Goal: Transaction & Acquisition: Book appointment/travel/reservation

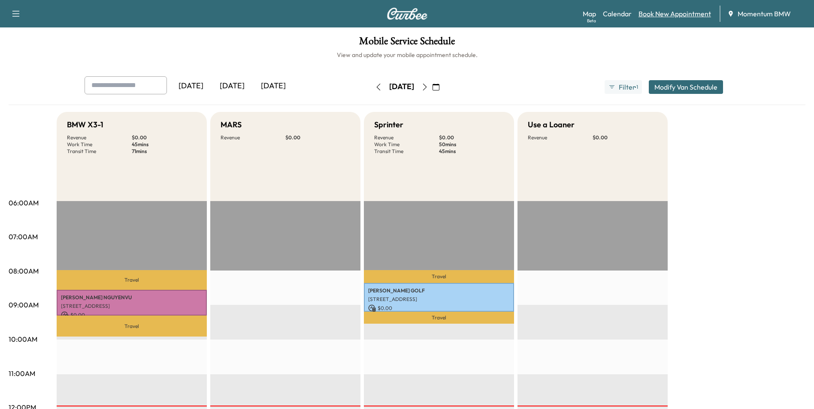
click at [693, 10] on link "Book New Appointment" at bounding box center [674, 14] width 72 height 10
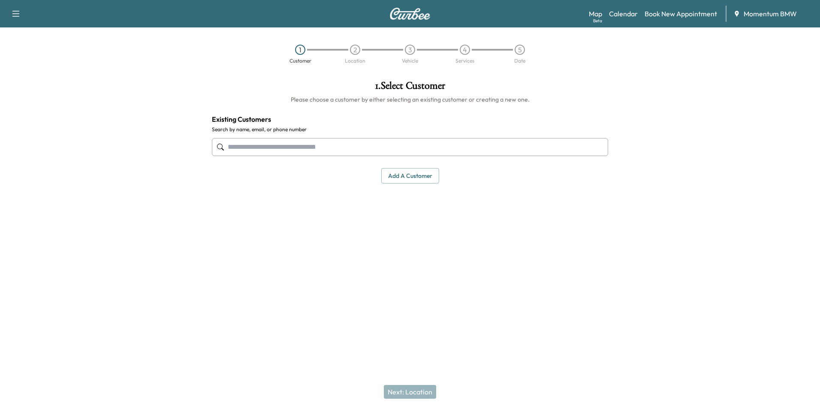
click at [333, 149] on input "text" at bounding box center [410, 147] width 396 height 18
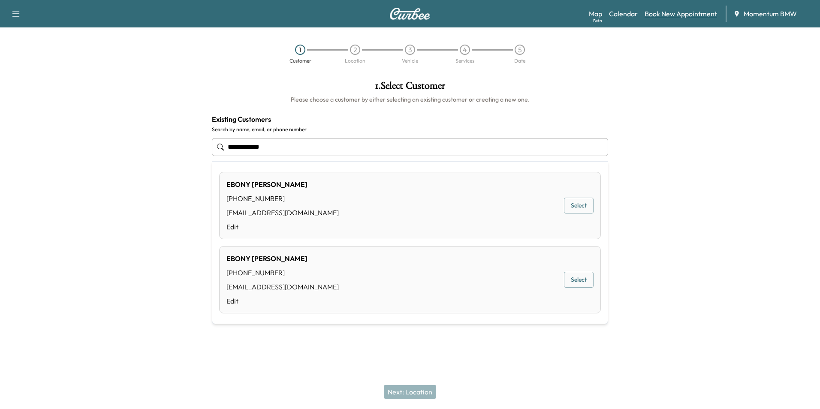
type input "**********"
click at [699, 16] on link "Book New Appointment" at bounding box center [681, 14] width 72 height 10
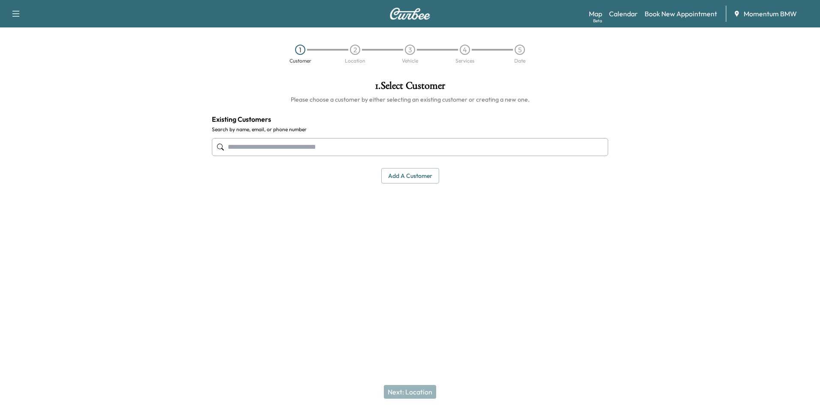
click at [422, 178] on button "Add a customer" at bounding box center [410, 176] width 58 height 16
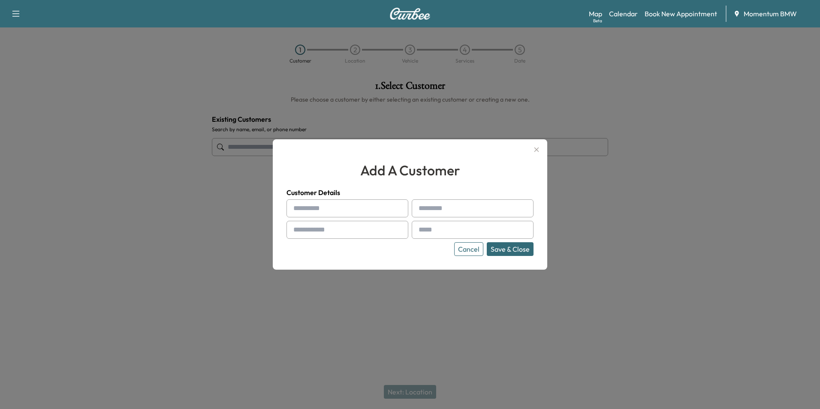
click at [332, 211] on input "text" at bounding box center [348, 208] width 122 height 18
type input "*****"
type input "******"
type input "**********"
click at [447, 229] on input "text" at bounding box center [473, 230] width 122 height 18
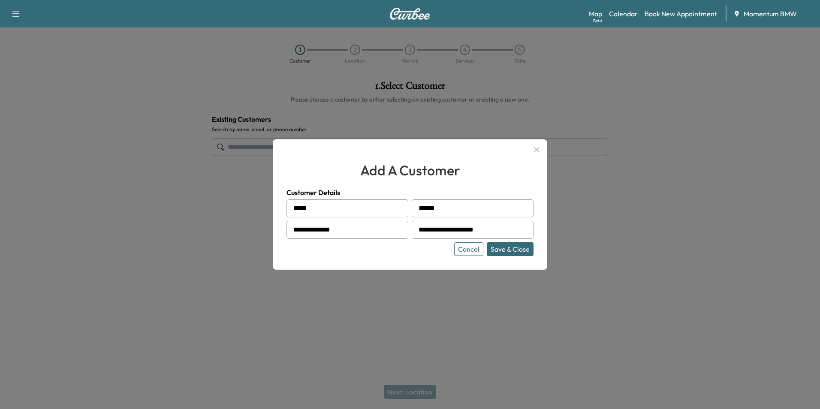
type input "**********"
click at [518, 251] on button "Save & Close" at bounding box center [510, 249] width 47 height 14
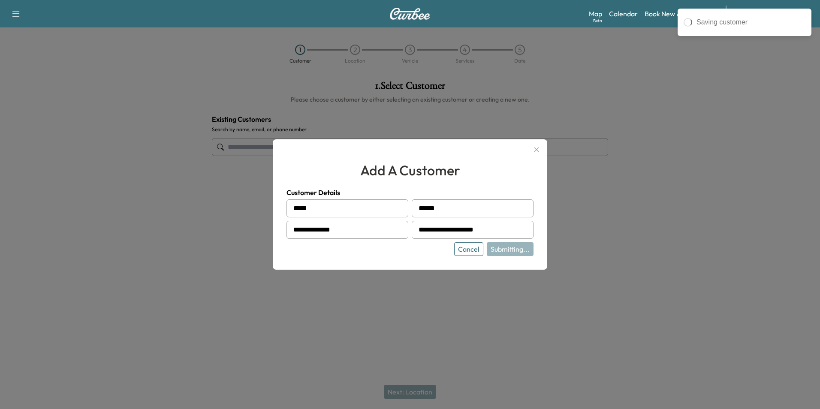
type input "**********"
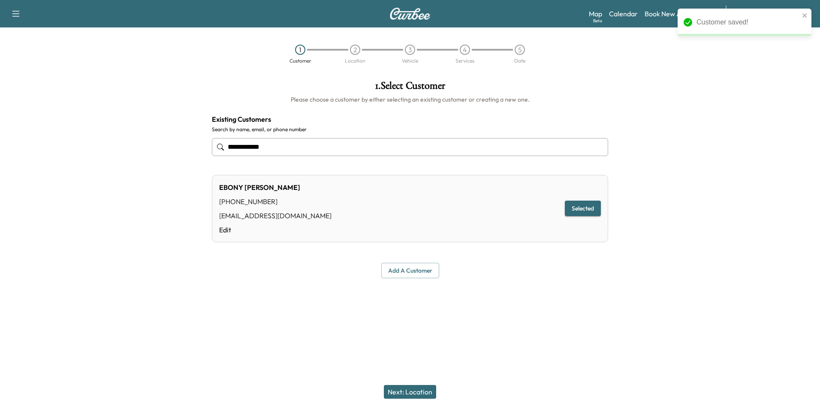
drag, startPoint x: 417, startPoint y: 391, endPoint x: 434, endPoint y: 390, distance: 17.2
click at [418, 391] on button "Next: Location" at bounding box center [410, 392] width 52 height 14
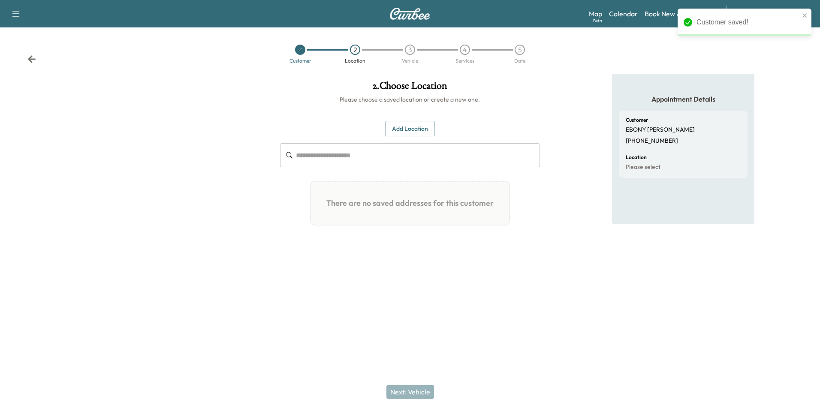
click at [418, 127] on button "Add Location" at bounding box center [410, 129] width 50 height 16
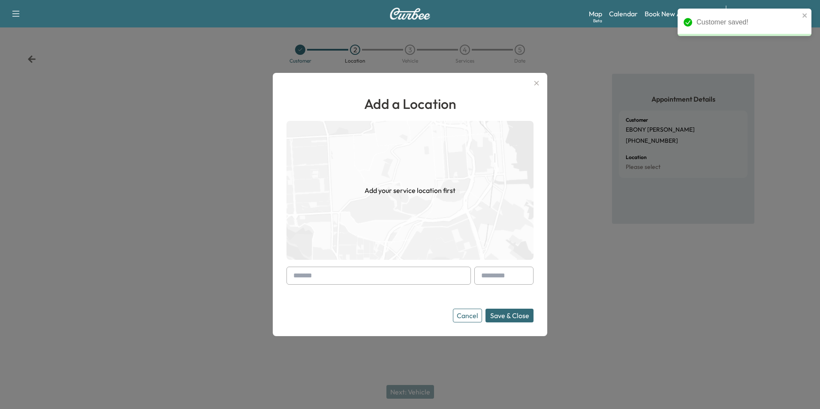
click at [393, 275] on input "text" at bounding box center [379, 276] width 184 height 18
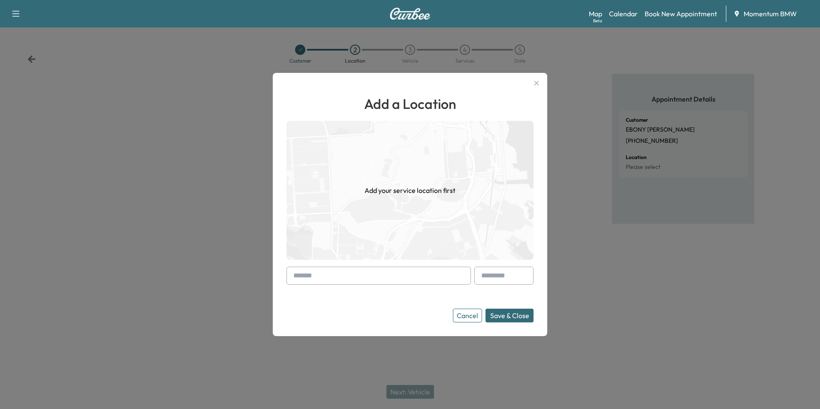
click at [486, 309] on button "Save & Close" at bounding box center [510, 316] width 48 height 14
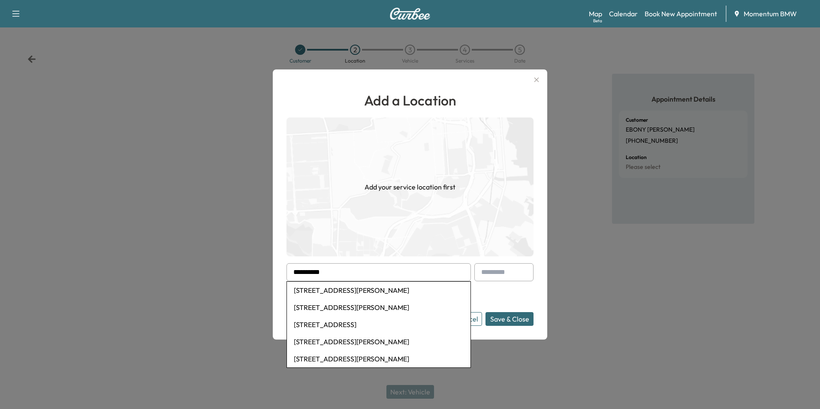
click at [374, 293] on li "[STREET_ADDRESS][PERSON_NAME]" at bounding box center [379, 290] width 184 height 17
type input "**********"
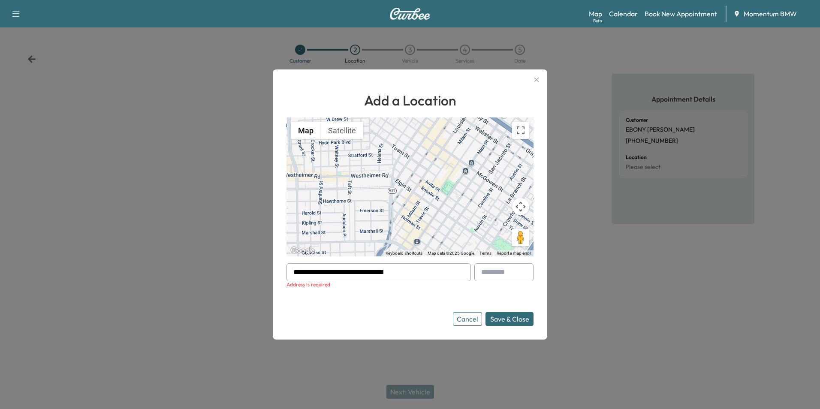
click at [515, 320] on button "Save & Close" at bounding box center [510, 319] width 48 height 14
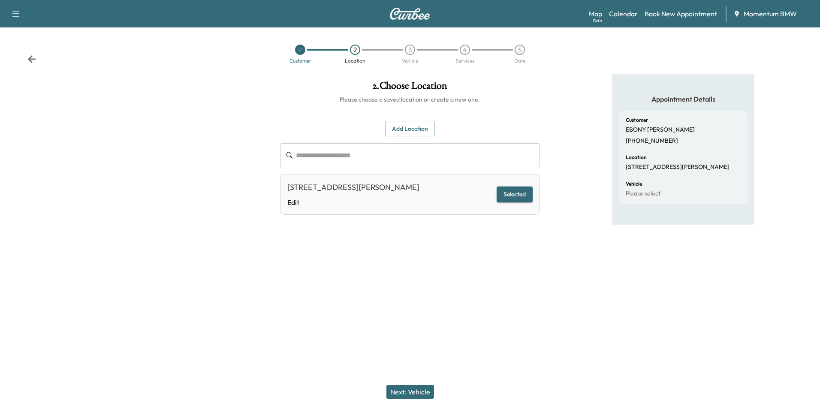
click at [420, 387] on button "Next: Vehicle" at bounding box center [411, 392] width 48 height 14
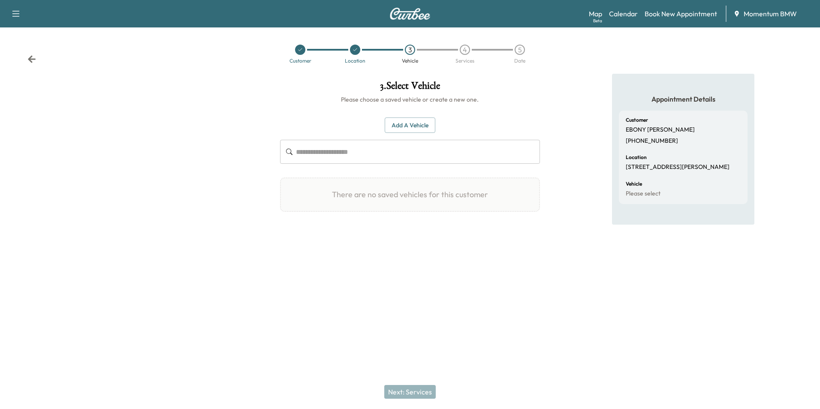
click at [419, 129] on button "Add a Vehicle" at bounding box center [410, 126] width 51 height 16
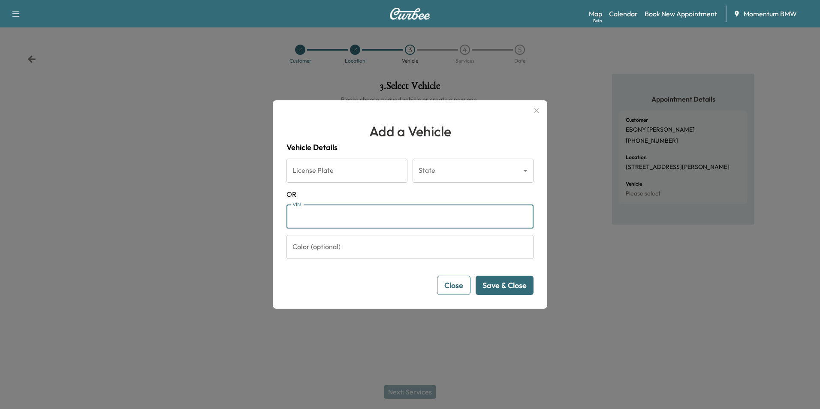
paste input "**********"
type input "**********"
click at [511, 287] on button "Save & Close" at bounding box center [505, 285] width 58 height 19
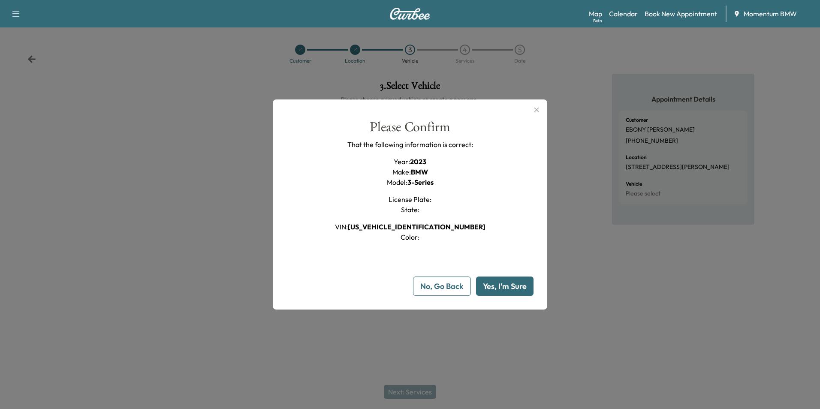
click at [512, 286] on button "Yes, I'm Sure" at bounding box center [504, 286] width 57 height 19
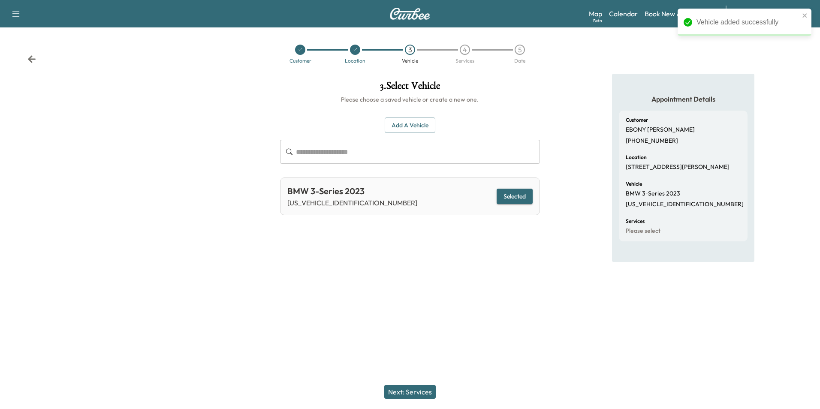
click at [423, 393] on button "Next: Services" at bounding box center [409, 392] width 51 height 14
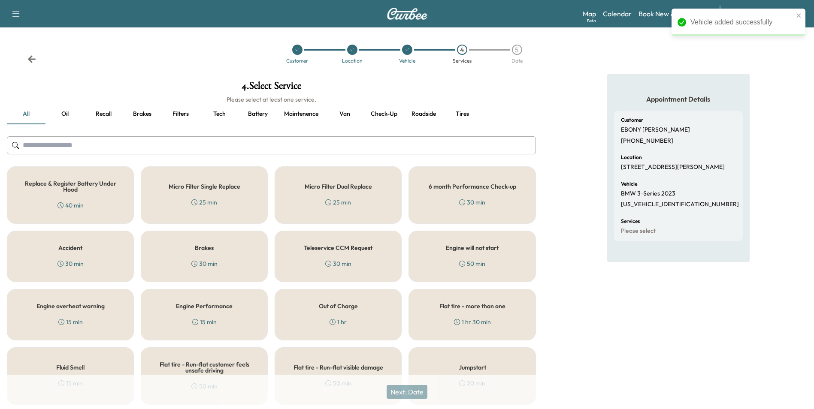
drag, startPoint x: 61, startPoint y: 112, endPoint x: 64, endPoint y: 119, distance: 7.1
click at [61, 112] on button "Oil" at bounding box center [64, 114] width 39 height 21
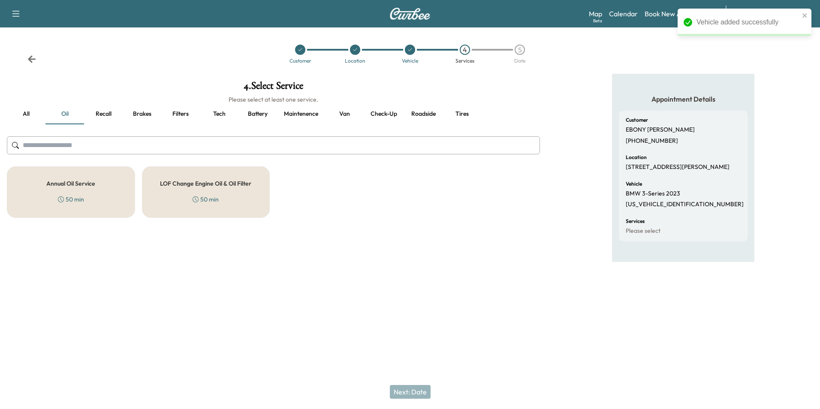
click at [71, 181] on h5 "Annual Oil Service" at bounding box center [70, 184] width 49 height 6
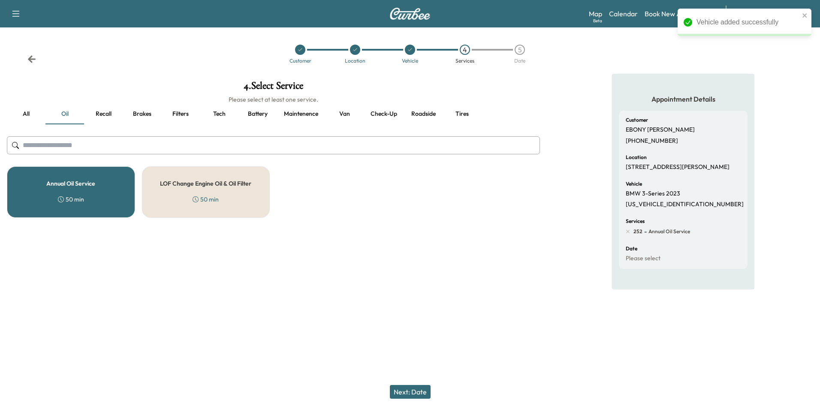
click at [417, 393] on button "Next: Date" at bounding box center [410, 392] width 41 height 14
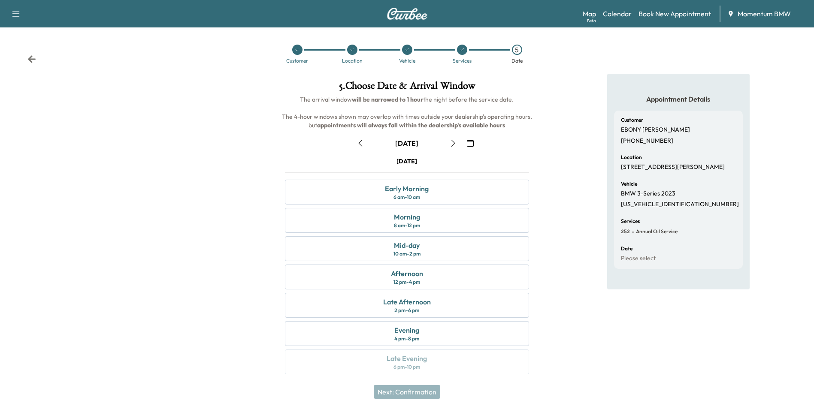
click at [451, 145] on icon "button" at bounding box center [453, 143] width 7 height 7
click at [31, 57] on icon at bounding box center [32, 58] width 8 height 7
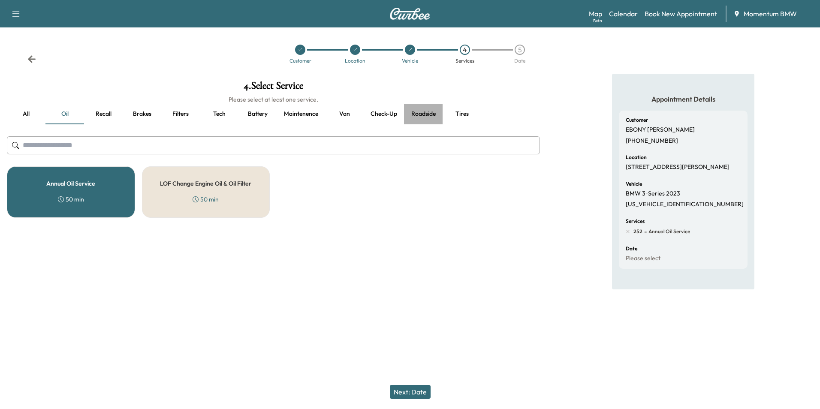
click at [426, 116] on button "Roadside" at bounding box center [423, 114] width 39 height 21
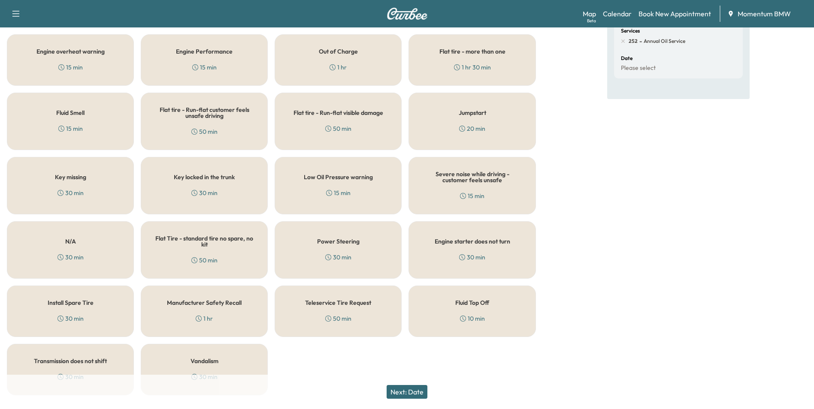
scroll to position [211, 0]
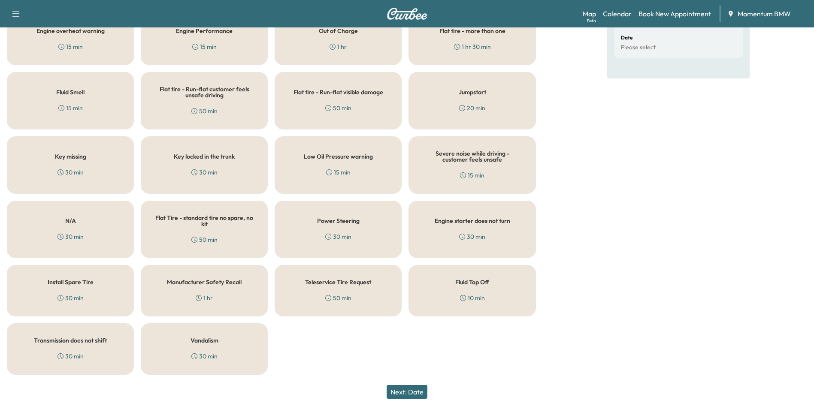
click at [474, 290] on div "Fluid Top Off 10 min" at bounding box center [471, 290] width 127 height 51
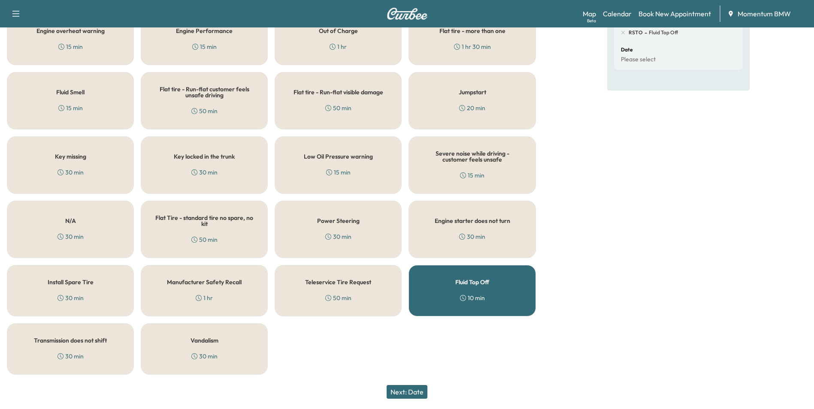
click at [421, 393] on button "Next: Date" at bounding box center [407, 392] width 41 height 14
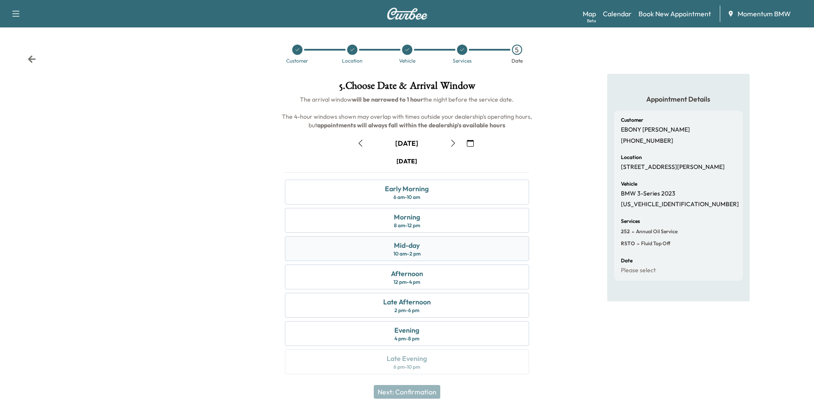
click at [419, 246] on div "Mid-day" at bounding box center [407, 245] width 26 height 10
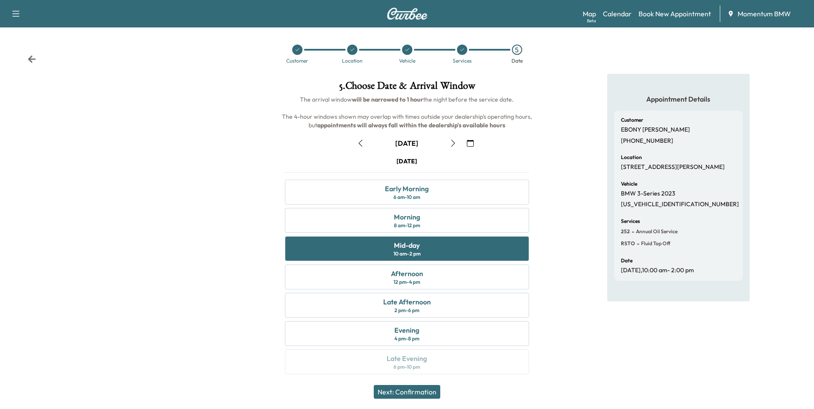
click at [420, 390] on button "Next: Confirmation" at bounding box center [407, 392] width 66 height 14
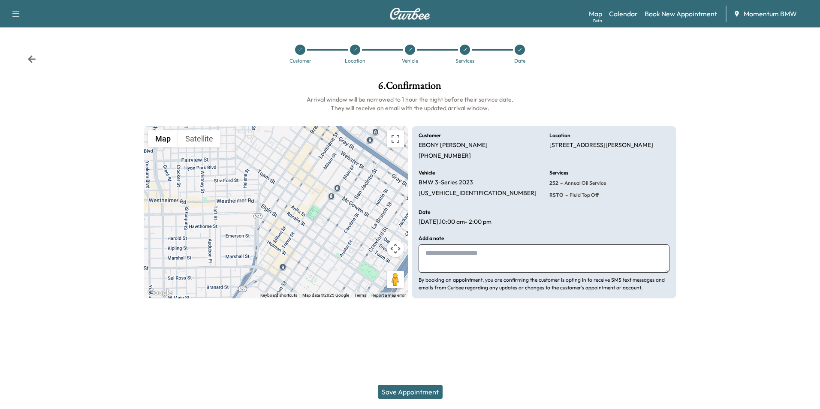
click at [501, 261] on textarea at bounding box center [544, 259] width 251 height 28
type textarea "****"
click at [432, 392] on button "Save Appointment" at bounding box center [410, 392] width 65 height 14
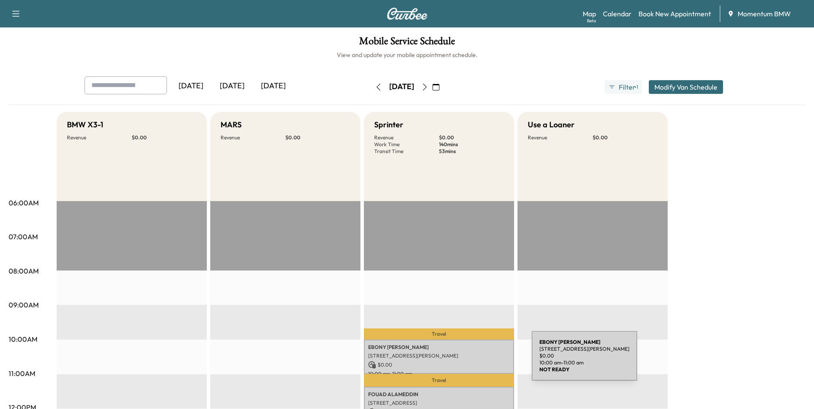
click at [467, 361] on p "$ 0.00" at bounding box center [439, 365] width 142 height 8
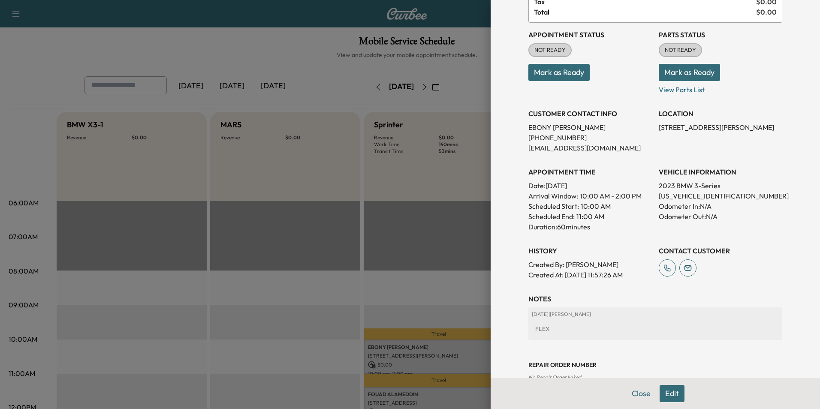
scroll to position [109, 0]
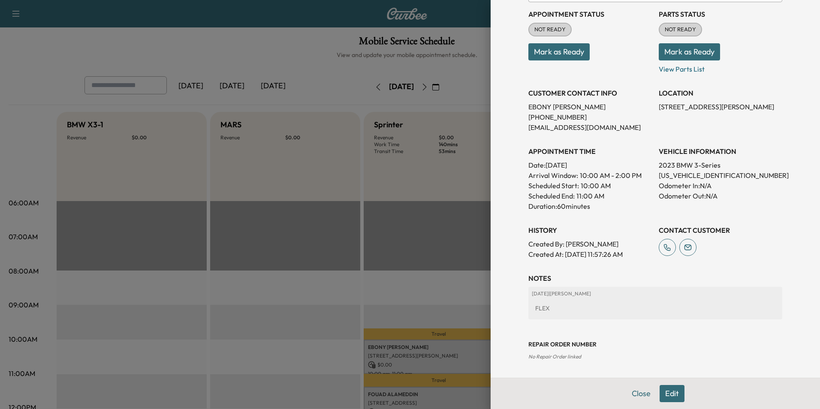
click at [663, 395] on button "Edit" at bounding box center [672, 393] width 25 height 17
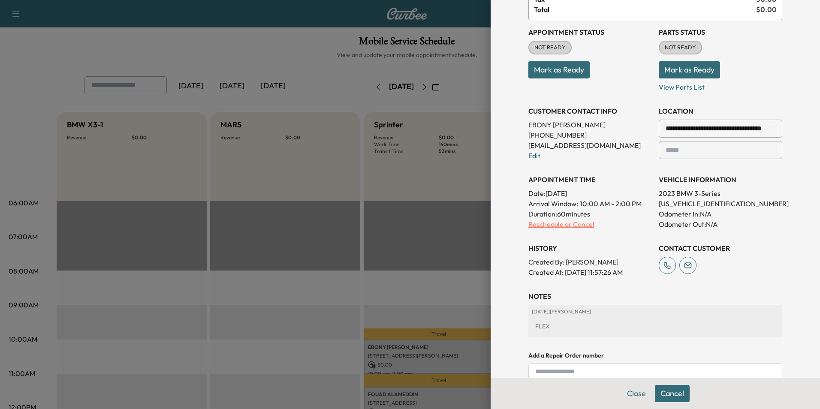
click at [565, 227] on p "Reschedule or Cancel" at bounding box center [590, 224] width 124 height 10
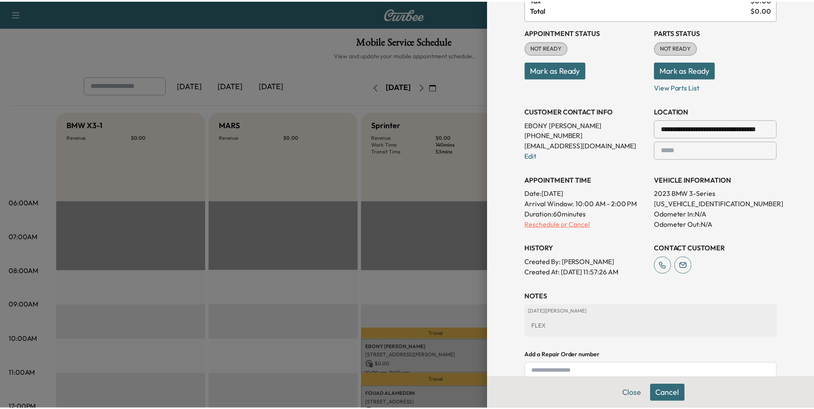
scroll to position [0, 0]
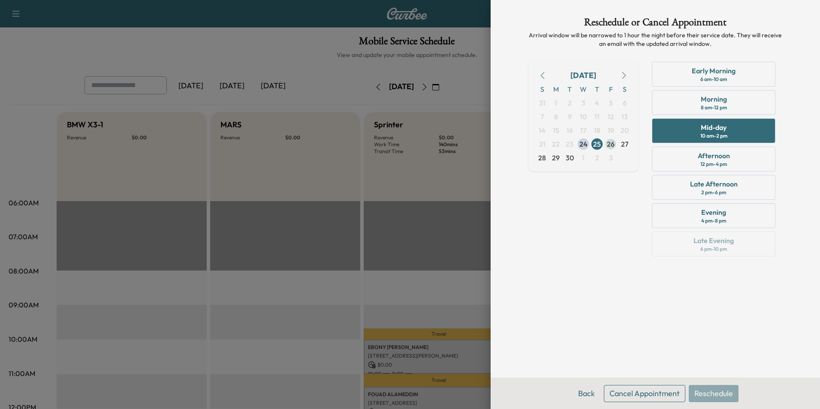
click at [610, 143] on span "26" at bounding box center [611, 144] width 8 height 10
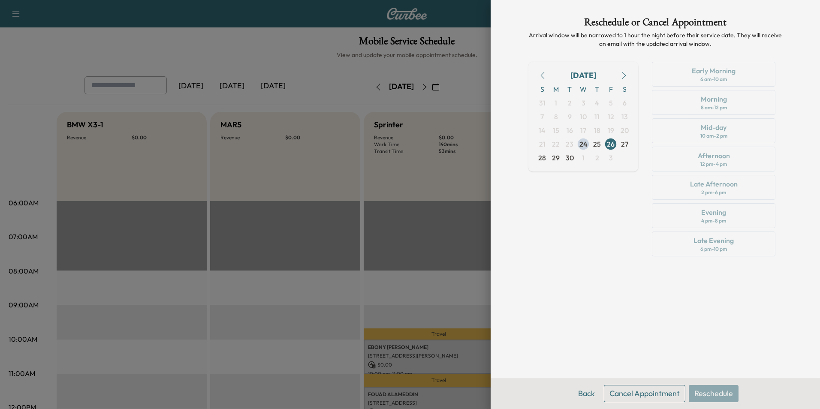
click at [710, 243] on div "Early Morning 6 am - 10 am Morning 8 am - 12 pm Mid-day 10 am - 2 pm Afternoon …" at bounding box center [713, 161] width 137 height 198
click at [613, 147] on span "26" at bounding box center [611, 144] width 8 height 10
click at [590, 394] on button "Back" at bounding box center [587, 393] width 28 height 17
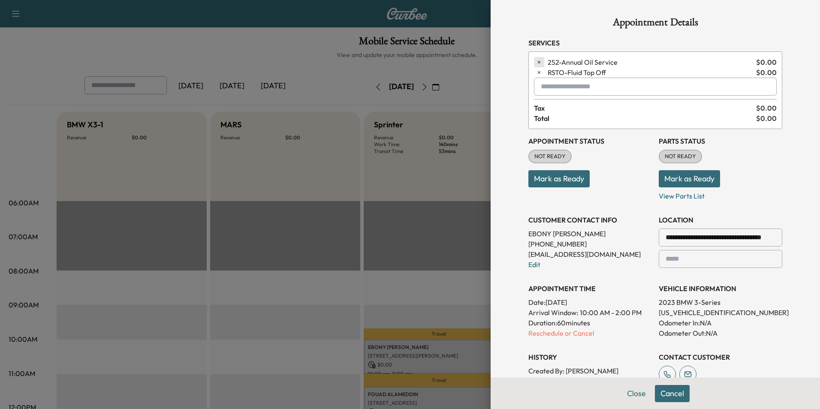
click at [538, 62] on icon "button" at bounding box center [539, 62] width 3 height 3
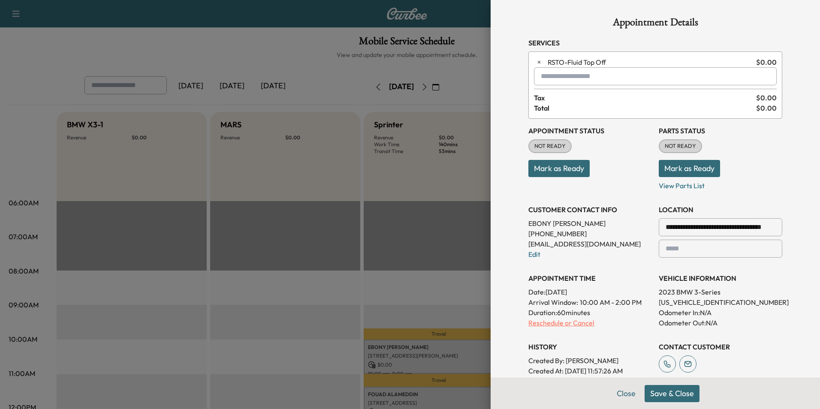
click at [573, 323] on p "Reschedule or Cancel" at bounding box center [590, 323] width 124 height 10
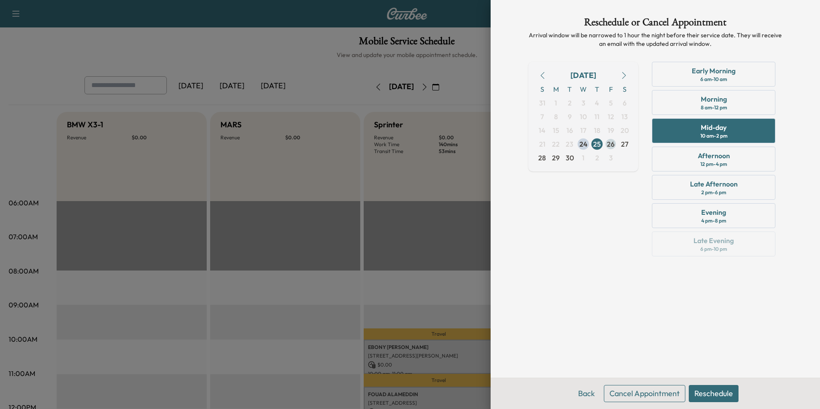
click at [611, 141] on span "26" at bounding box center [611, 144] width 8 height 10
click at [735, 160] on div "Afternoon 12 pm - 4 pm" at bounding box center [714, 159] width 124 height 25
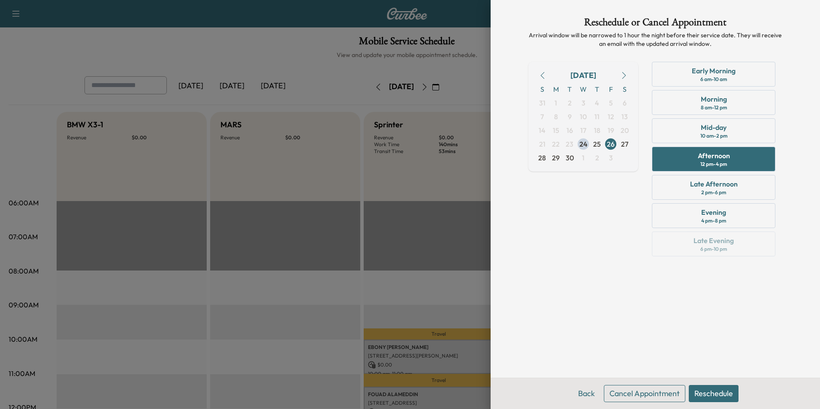
click at [730, 397] on button "Reschedule" at bounding box center [714, 393] width 50 height 17
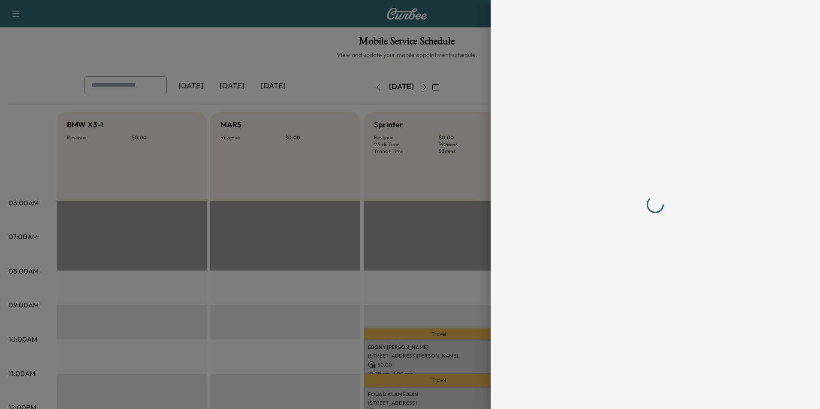
click at [672, 392] on div at bounding box center [655, 204] width 329 height 409
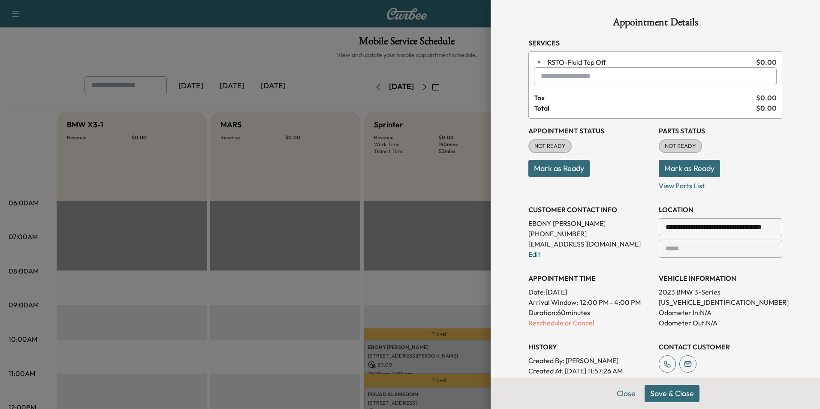
click at [671, 397] on button "Save & Close" at bounding box center [672, 393] width 55 height 17
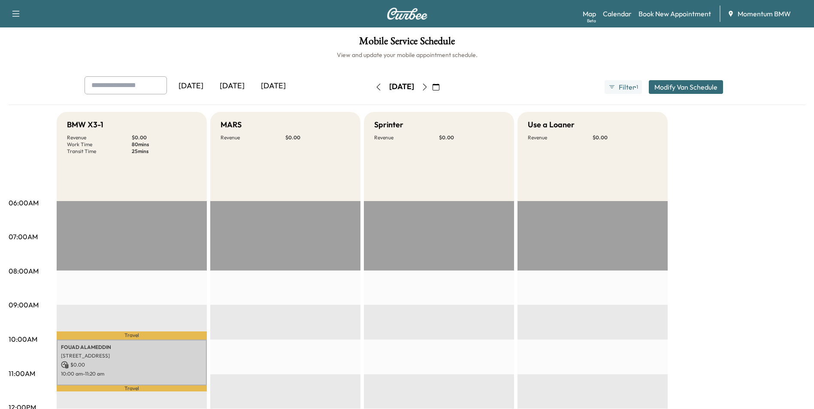
click at [428, 86] on icon "button" at bounding box center [424, 87] width 7 height 7
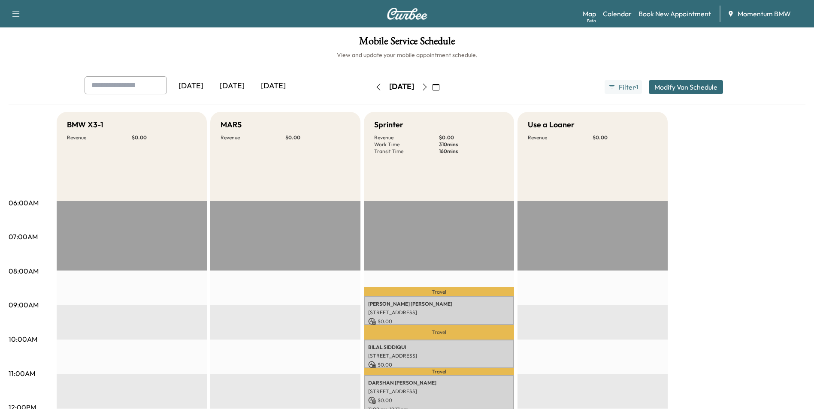
click at [673, 13] on link "Book New Appointment" at bounding box center [674, 14] width 72 height 10
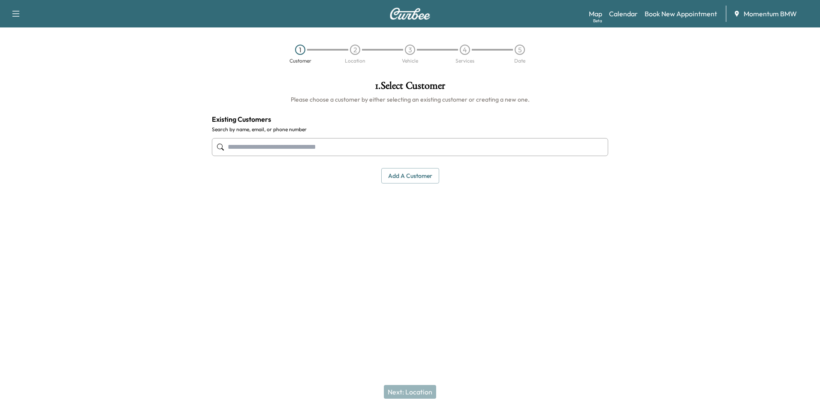
click at [293, 149] on input "text" at bounding box center [410, 147] width 396 height 18
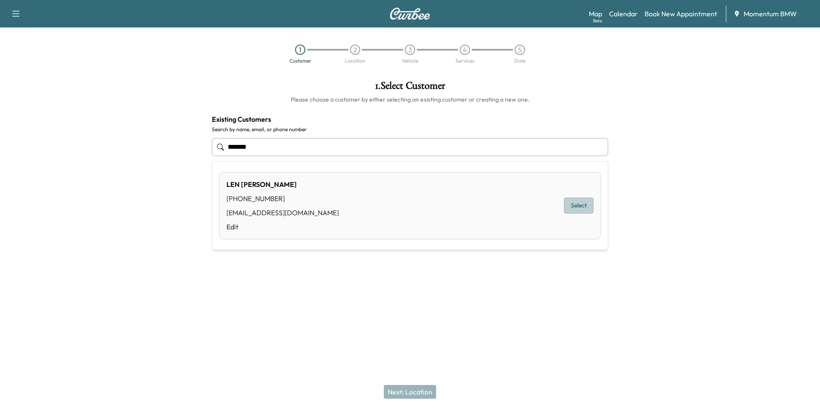
click at [583, 205] on button "Select" at bounding box center [579, 206] width 30 height 16
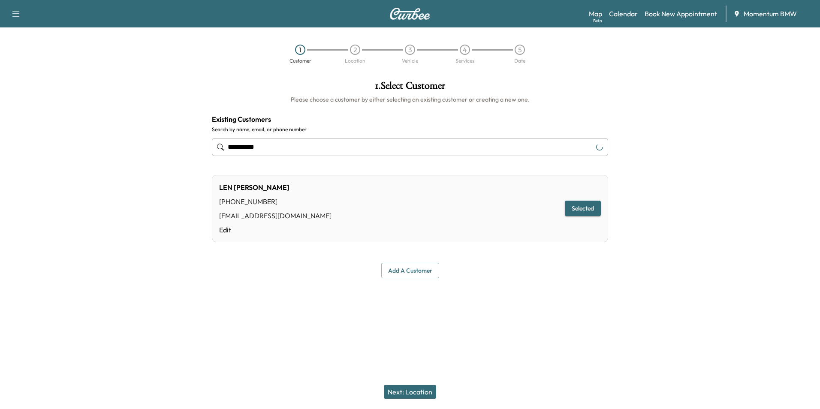
type input "**********"
click at [420, 392] on button "Next: Location" at bounding box center [410, 392] width 52 height 14
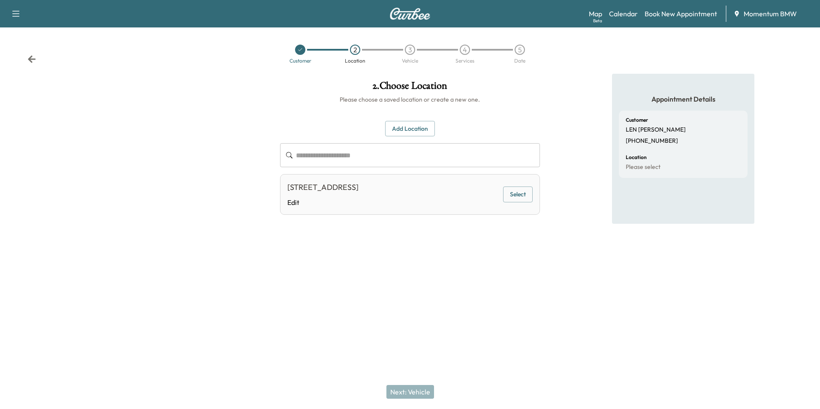
click at [517, 195] on button "Select" at bounding box center [518, 195] width 30 height 16
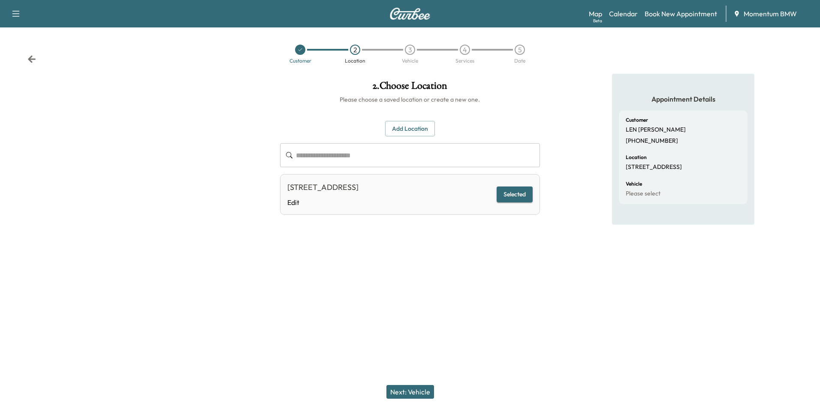
click at [423, 391] on button "Next: Vehicle" at bounding box center [411, 392] width 48 height 14
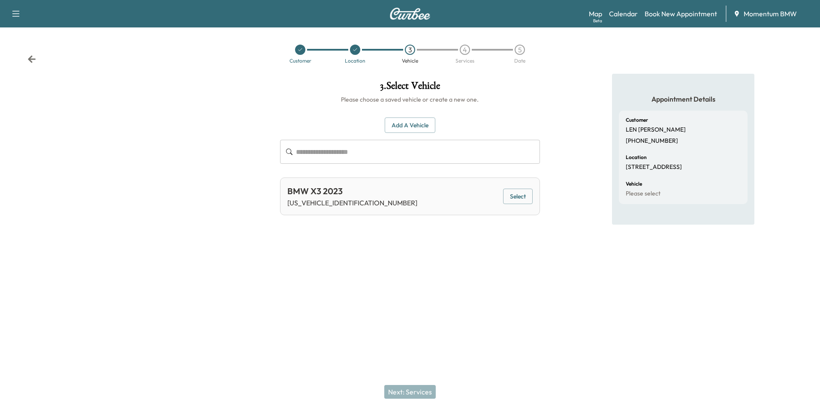
click at [522, 196] on button "Select" at bounding box center [518, 197] width 30 height 16
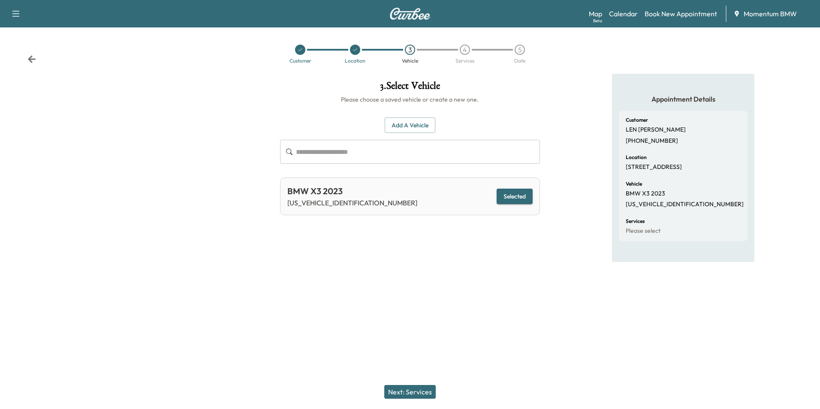
click at [423, 392] on button "Next: Services" at bounding box center [409, 392] width 51 height 14
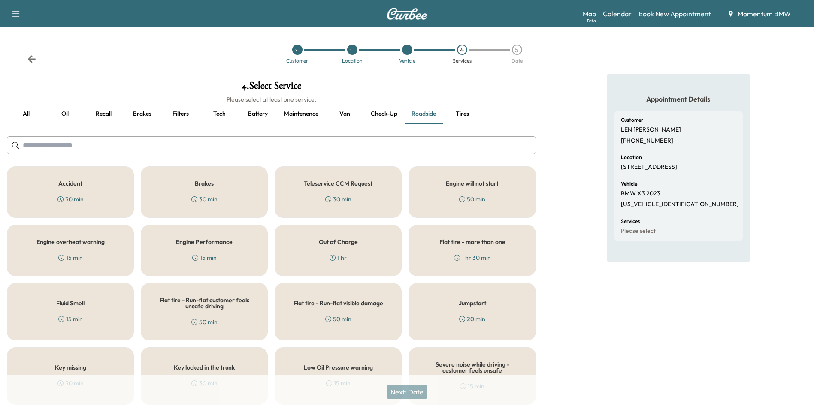
click at [63, 113] on button "Oil" at bounding box center [64, 114] width 39 height 21
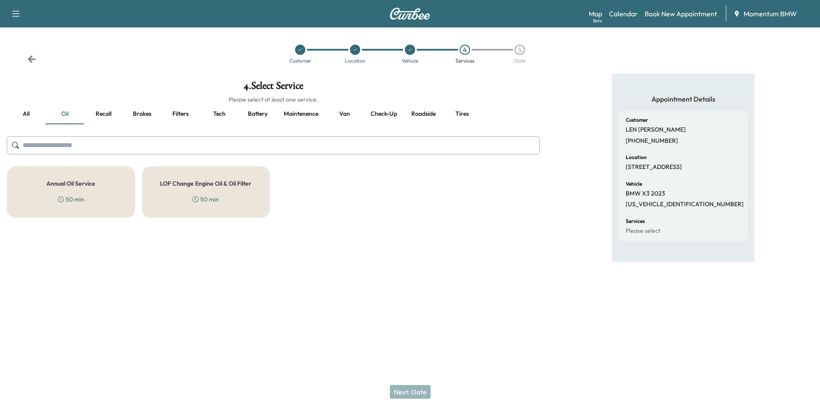
click at [68, 184] on h5 "Annual Oil Service" at bounding box center [70, 184] width 49 height 6
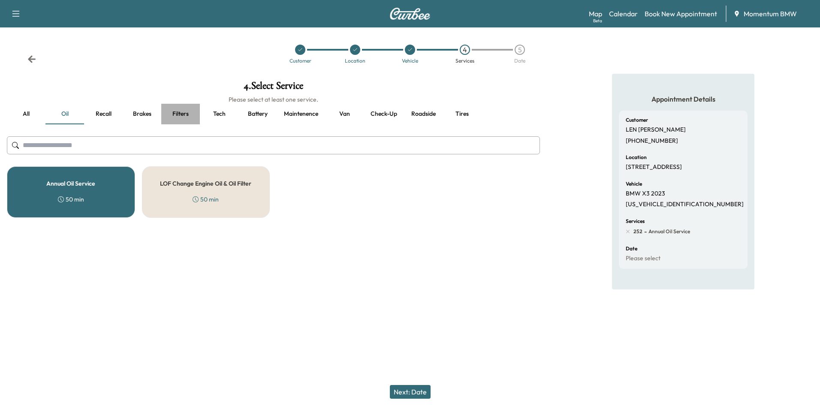
click at [186, 113] on button "Filters" at bounding box center [180, 114] width 39 height 21
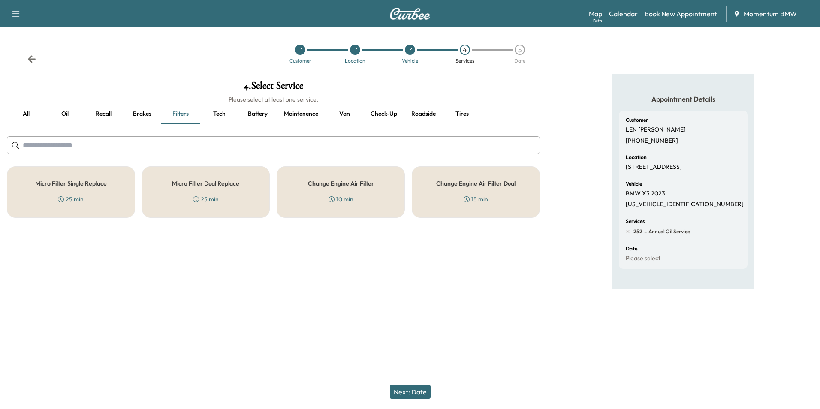
click at [92, 184] on h5 "Micro Filter Single Replace" at bounding box center [71, 184] width 72 height 6
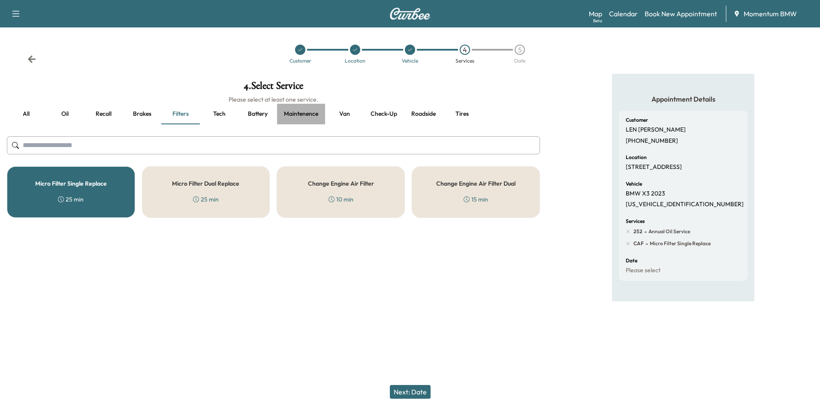
click at [298, 115] on button "Maintenence" at bounding box center [301, 114] width 48 height 21
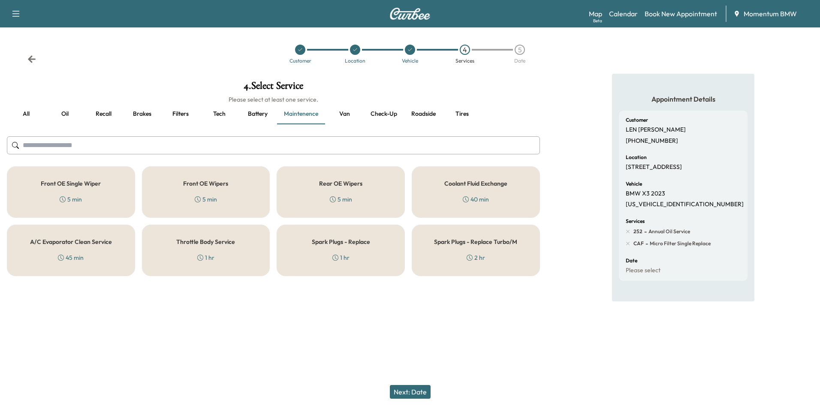
click at [350, 248] on div "Spark Plugs - Replace 1 hr" at bounding box center [341, 250] width 128 height 51
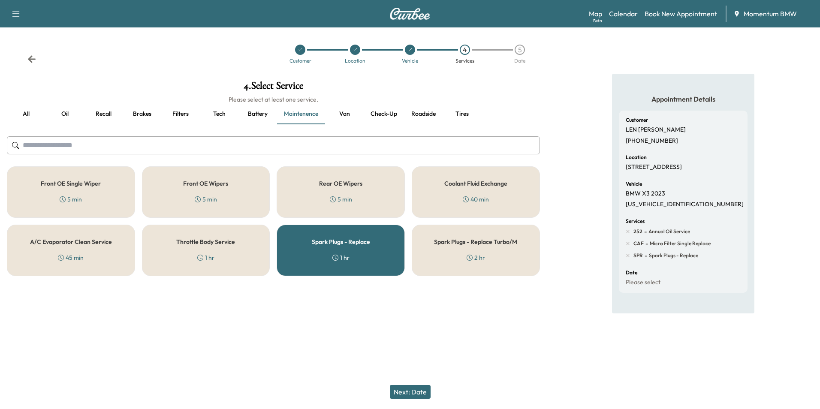
click at [416, 391] on button "Next: Date" at bounding box center [410, 392] width 41 height 14
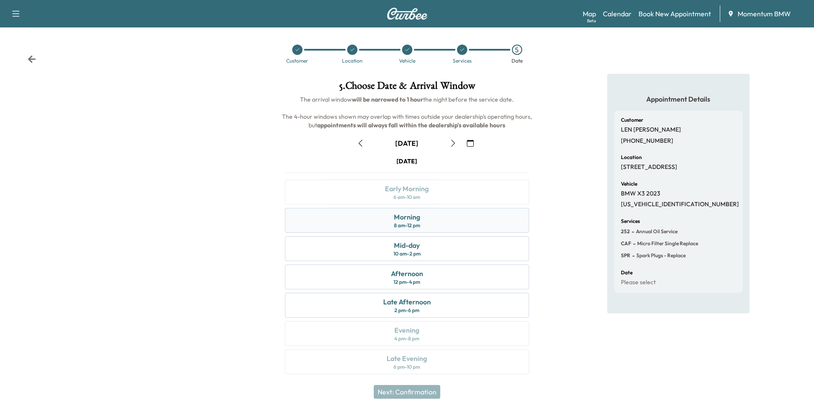
click at [409, 221] on div "Morning" at bounding box center [407, 217] width 26 height 10
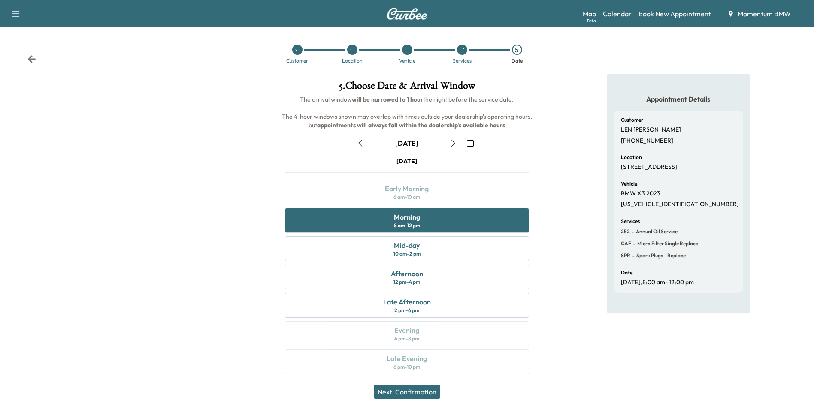
click at [426, 392] on button "Next: Confirmation" at bounding box center [407, 392] width 66 height 14
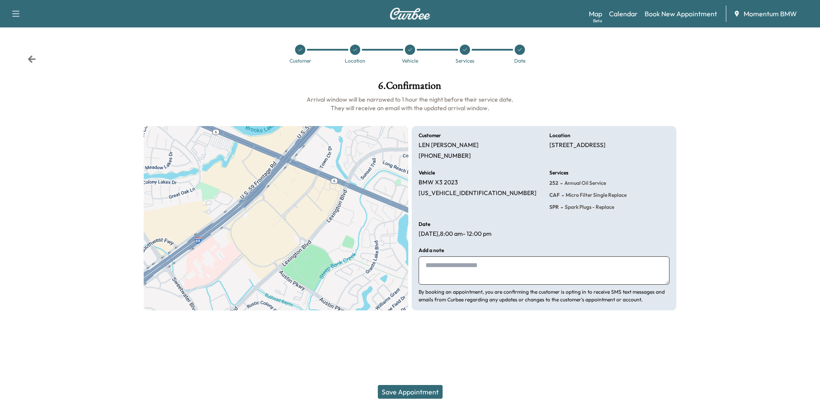
click at [489, 277] on textarea at bounding box center [544, 271] width 251 height 28
type textarea "*"
type textarea "**"
click at [429, 394] on button "Save Appointment" at bounding box center [410, 392] width 65 height 14
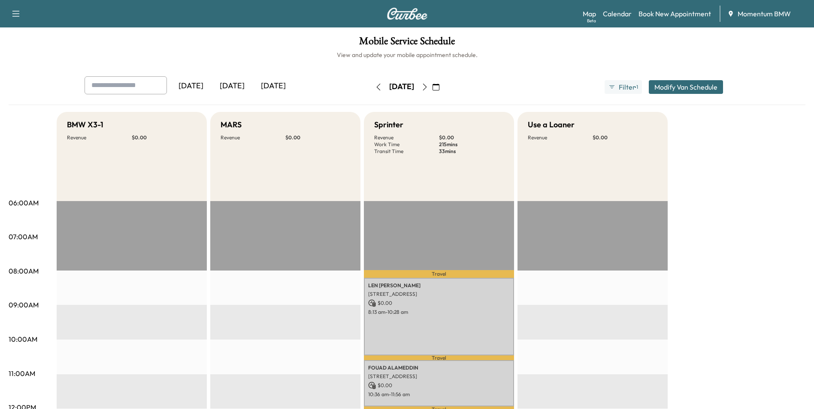
click at [426, 86] on icon "button" at bounding box center [425, 87] width 4 height 7
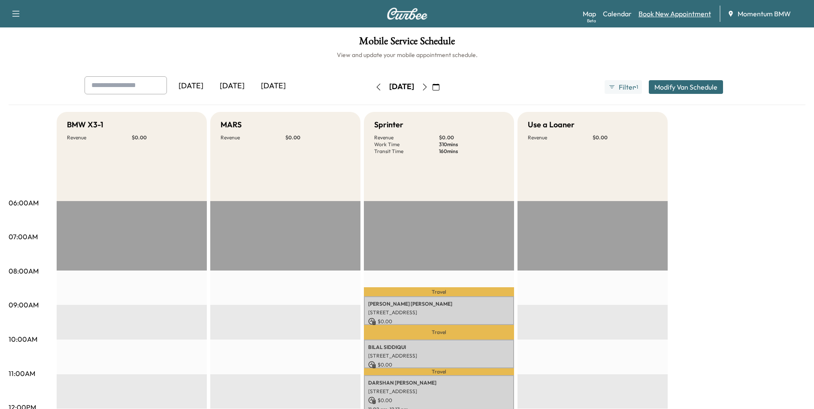
click at [684, 13] on link "Book New Appointment" at bounding box center [674, 14] width 72 height 10
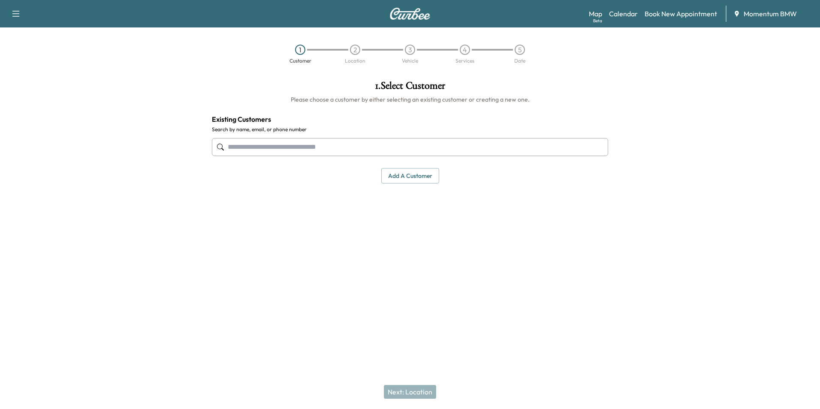
click at [368, 150] on input "text" at bounding box center [410, 147] width 396 height 18
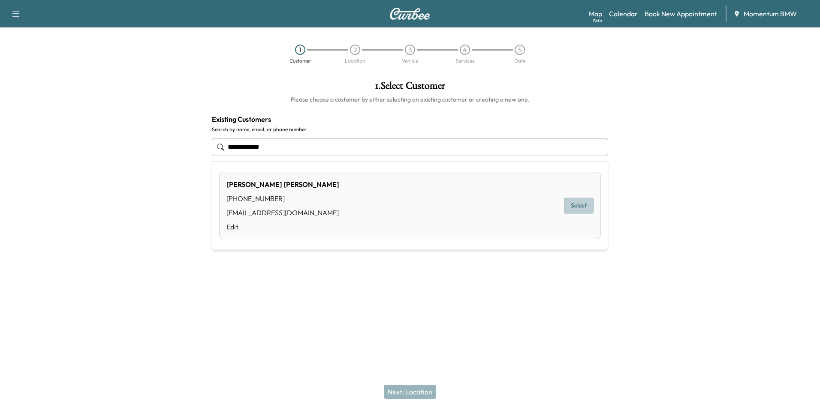
click at [586, 205] on button "Select" at bounding box center [579, 206] width 30 height 16
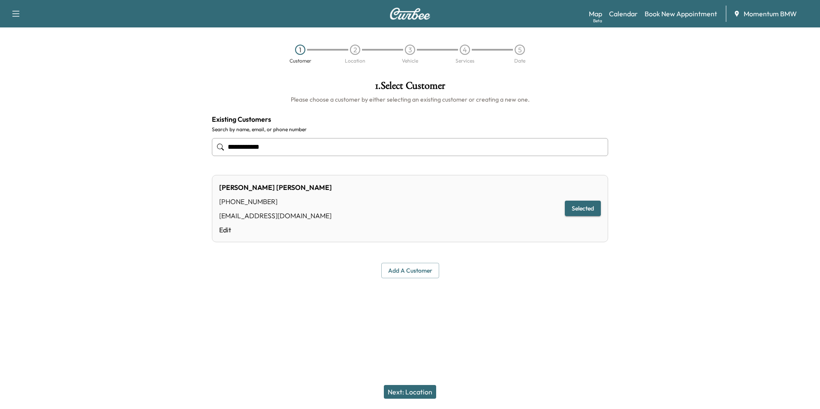
type input "**********"
click at [423, 392] on button "Next: Location" at bounding box center [410, 392] width 52 height 14
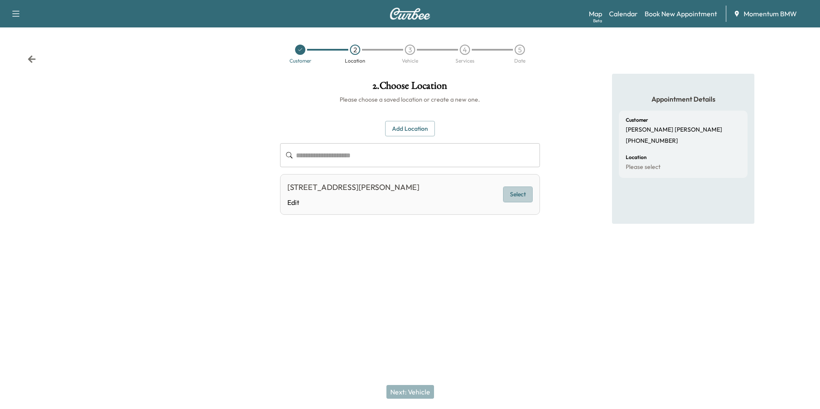
drag, startPoint x: 513, startPoint y: 193, endPoint x: 532, endPoint y: 207, distance: 23.0
click at [514, 193] on button "Select" at bounding box center [518, 195] width 30 height 16
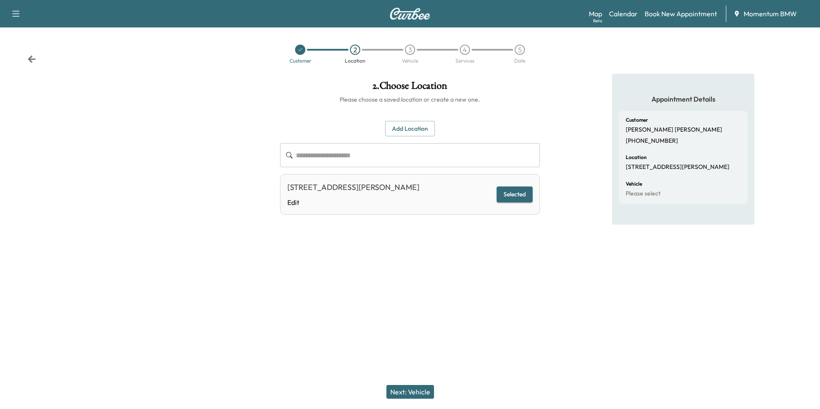
click at [419, 394] on button "Next: Vehicle" at bounding box center [411, 392] width 48 height 14
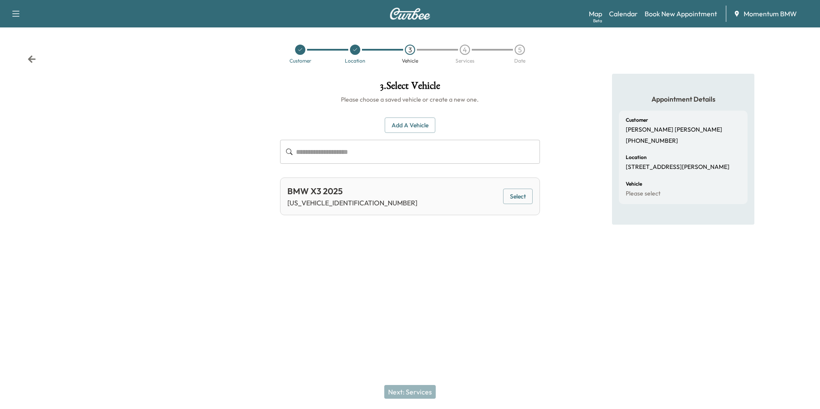
click at [523, 195] on button "Select" at bounding box center [518, 197] width 30 height 16
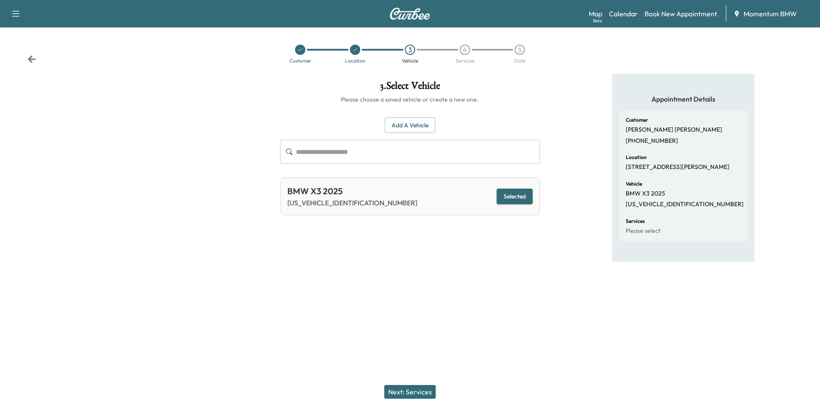
click at [423, 393] on button "Next: Services" at bounding box center [409, 392] width 51 height 14
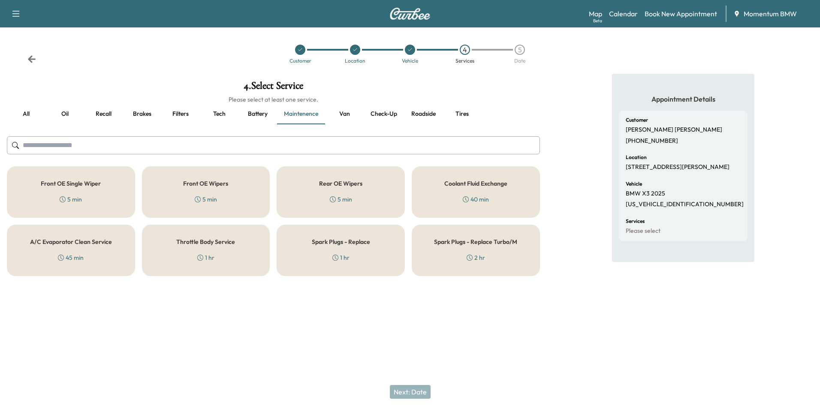
click at [66, 115] on button "Oil" at bounding box center [64, 114] width 39 height 21
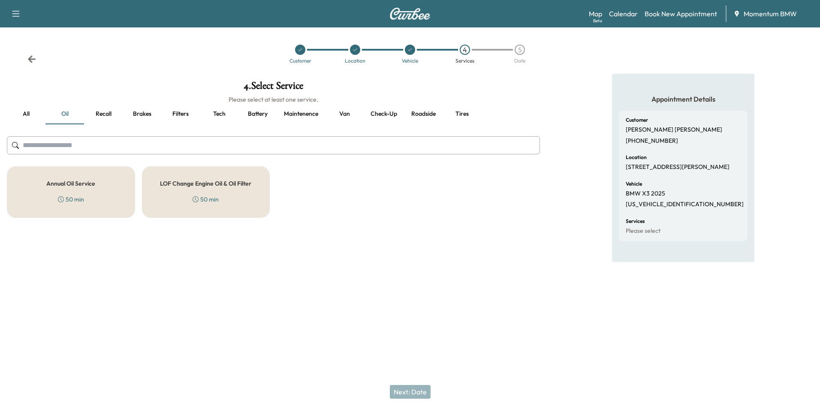
click at [73, 190] on div "Annual Oil Service 50 min" at bounding box center [71, 191] width 128 height 51
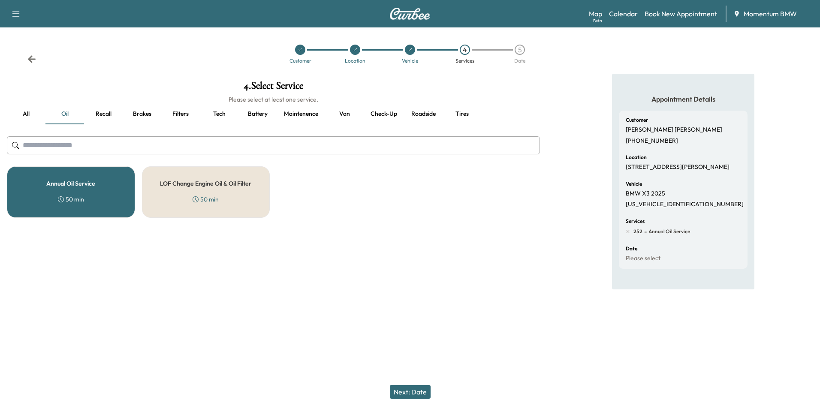
click at [419, 399] on div "Next: Date" at bounding box center [410, 392] width 820 height 34
click at [421, 397] on button "Next: Date" at bounding box center [410, 392] width 41 height 14
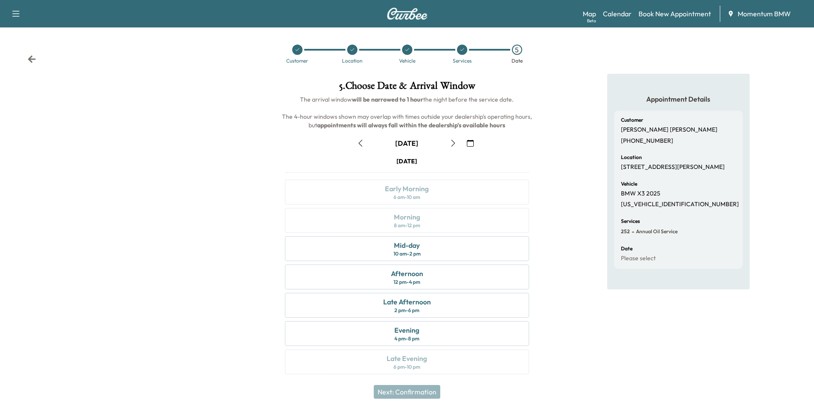
click at [361, 148] on button "button" at bounding box center [360, 143] width 15 height 14
click at [444, 281] on div "Afternoon 12 pm - 4 pm" at bounding box center [407, 277] width 244 height 25
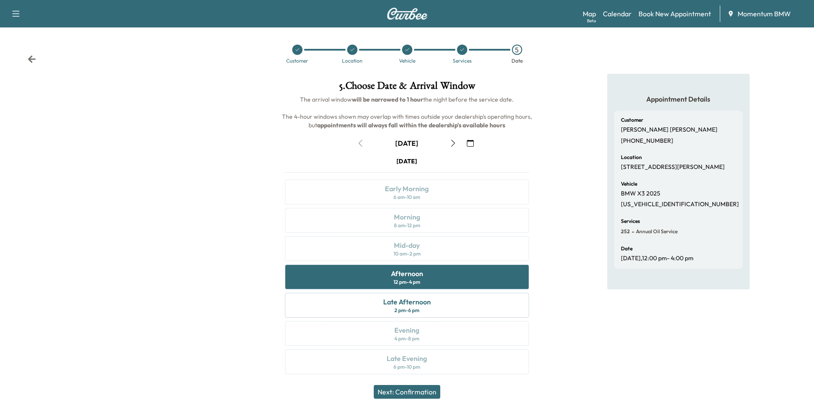
click at [433, 395] on button "Next: Confirmation" at bounding box center [407, 392] width 66 height 14
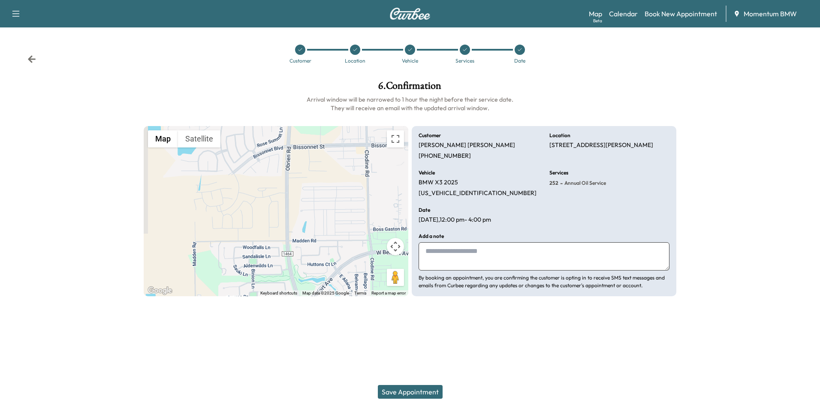
click at [479, 259] on textarea at bounding box center [544, 256] width 251 height 28
type textarea "****"
click at [414, 390] on button "Save Appointment" at bounding box center [410, 392] width 65 height 14
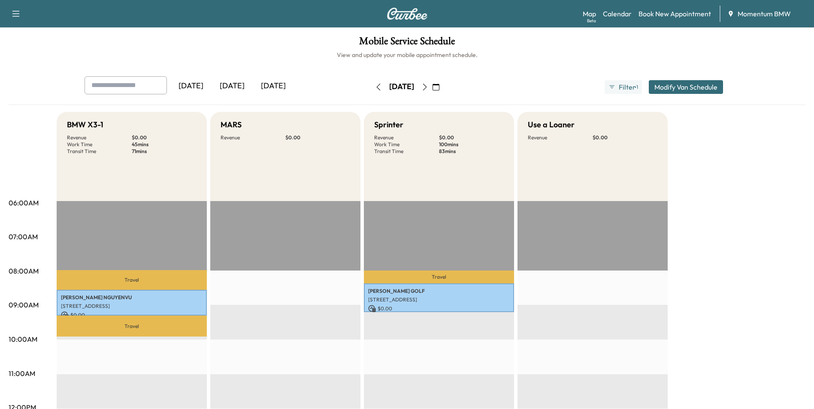
click at [428, 86] on icon "button" at bounding box center [424, 87] width 7 height 7
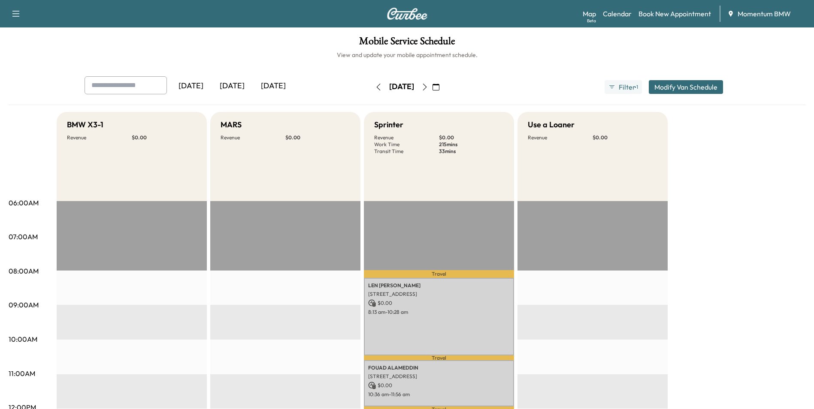
click at [375, 87] on icon "button" at bounding box center [378, 87] width 7 height 7
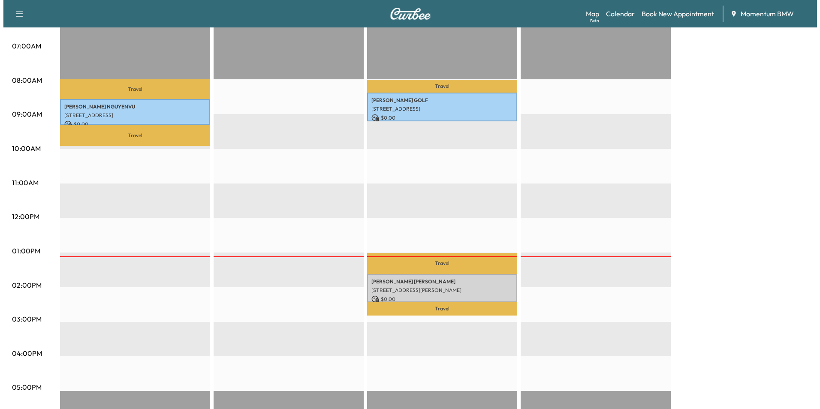
scroll to position [214, 0]
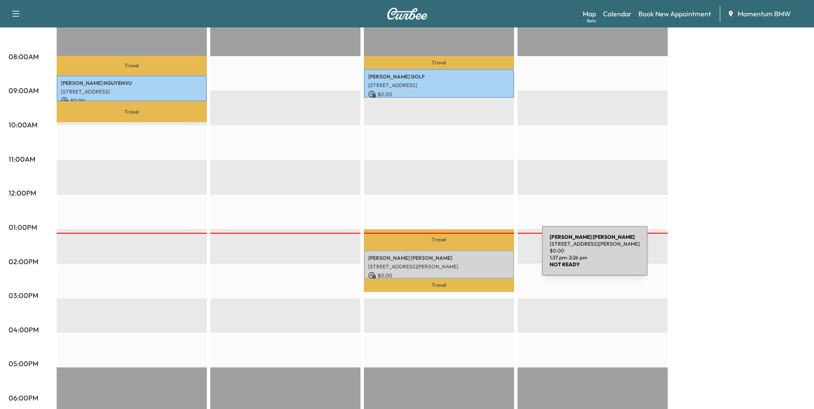
click at [477, 256] on p "[PERSON_NAME]" at bounding box center [439, 258] width 142 height 7
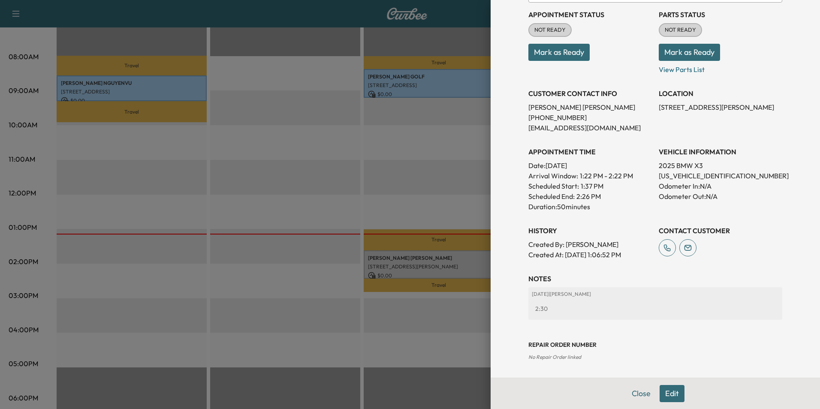
scroll to position [99, 0]
click at [559, 51] on button "Mark as Ready" at bounding box center [558, 51] width 61 height 17
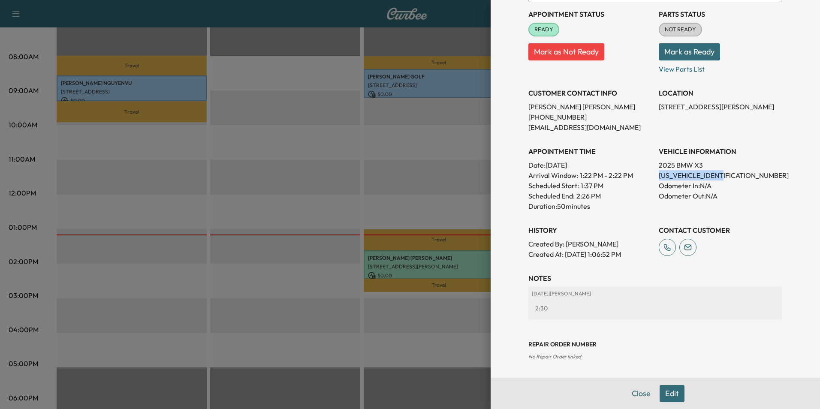
drag, startPoint x: 724, startPoint y: 177, endPoint x: 653, endPoint y: 180, distance: 70.8
click at [659, 180] on p "[US_VEHICLE_IDENTIFICATION_NUMBER]" at bounding box center [721, 175] width 124 height 10
drag, startPoint x: 653, startPoint y: 180, endPoint x: 716, endPoint y: 173, distance: 63.0
copy p "[US_VEHICLE_IDENTIFICATION_NUMBER]"
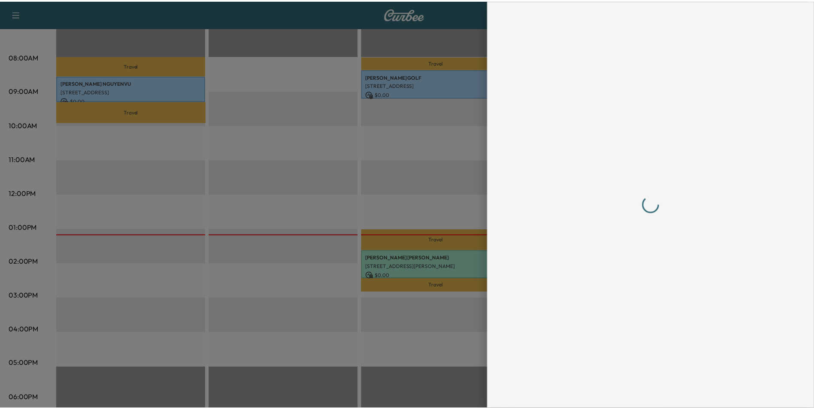
scroll to position [0, 0]
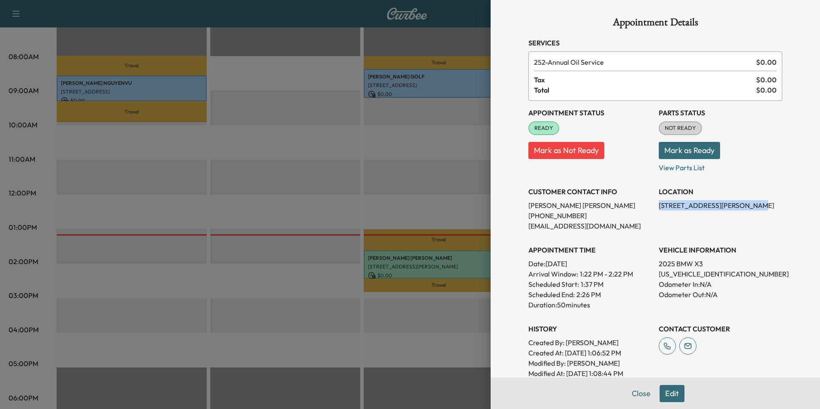
drag, startPoint x: 737, startPoint y: 206, endPoint x: 654, endPoint y: 209, distance: 83.3
click at [659, 209] on p "[STREET_ADDRESS][PERSON_NAME]" at bounding box center [721, 205] width 124 height 10
drag, startPoint x: 654, startPoint y: 209, endPoint x: 697, endPoint y: 205, distance: 43.1
copy p "[STREET_ADDRESS][PERSON_NAME],"
click at [635, 394] on button "Close" at bounding box center [641, 393] width 30 height 17
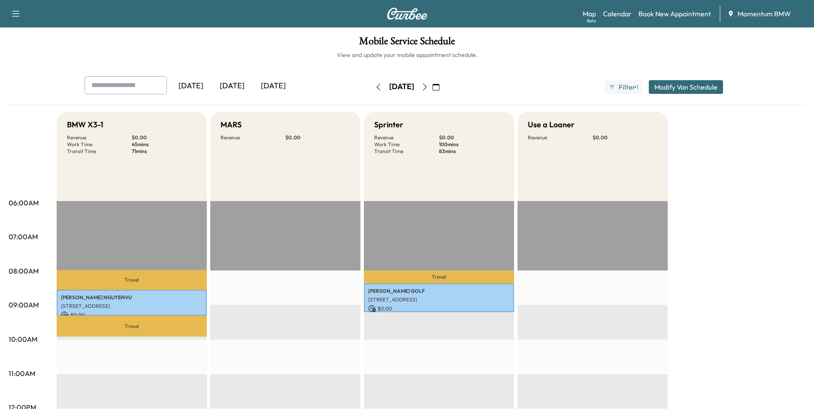
click at [428, 86] on icon "button" at bounding box center [424, 87] width 7 height 7
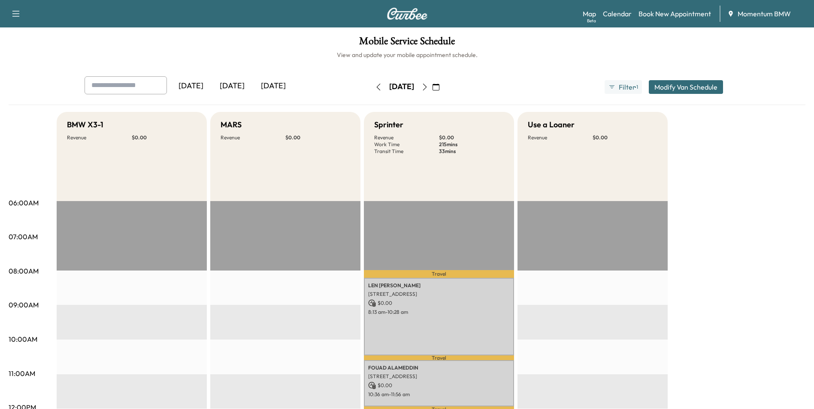
click at [428, 88] on icon "button" at bounding box center [424, 87] width 7 height 7
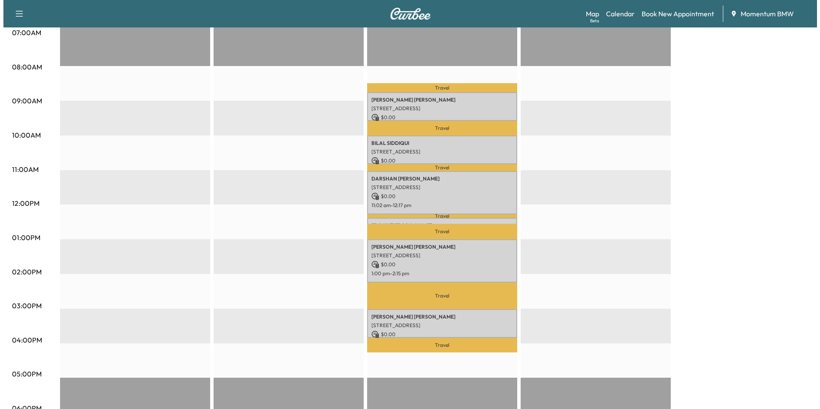
scroll to position [300, 0]
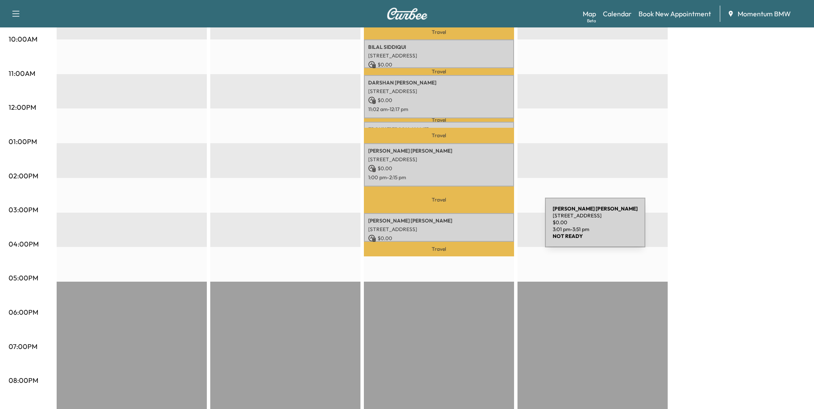
click at [480, 228] on p "[STREET_ADDRESS]" at bounding box center [439, 229] width 142 height 7
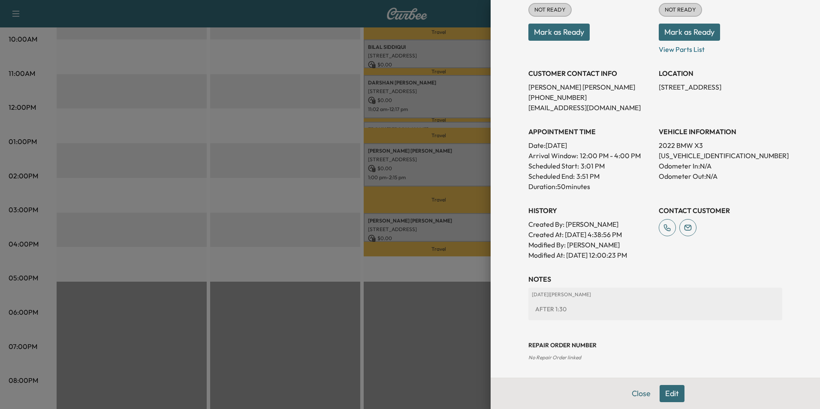
scroll to position [119, 0]
click at [630, 389] on button "Close" at bounding box center [641, 393] width 30 height 17
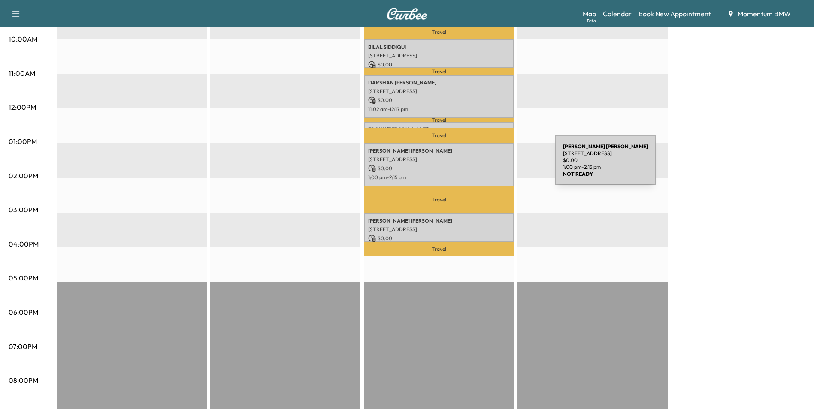
click at [491, 166] on p "$ 0.00" at bounding box center [439, 169] width 142 height 8
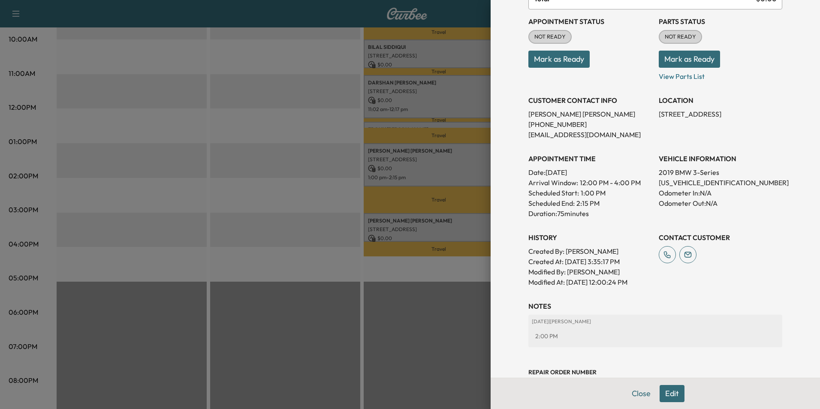
scroll to position [130, 0]
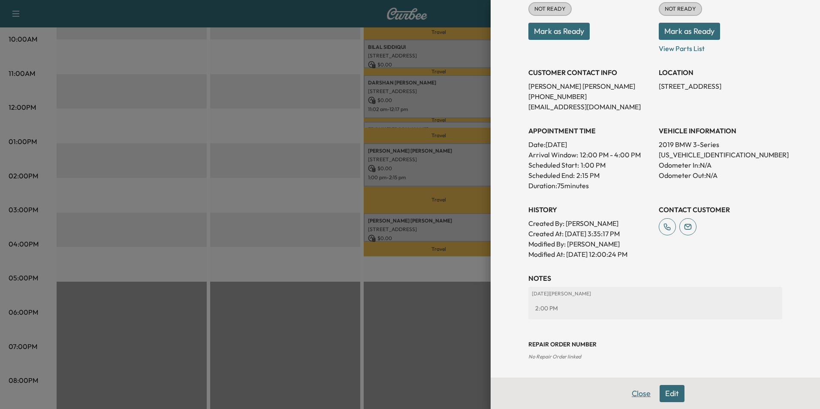
click at [637, 391] on button "Close" at bounding box center [641, 393] width 30 height 17
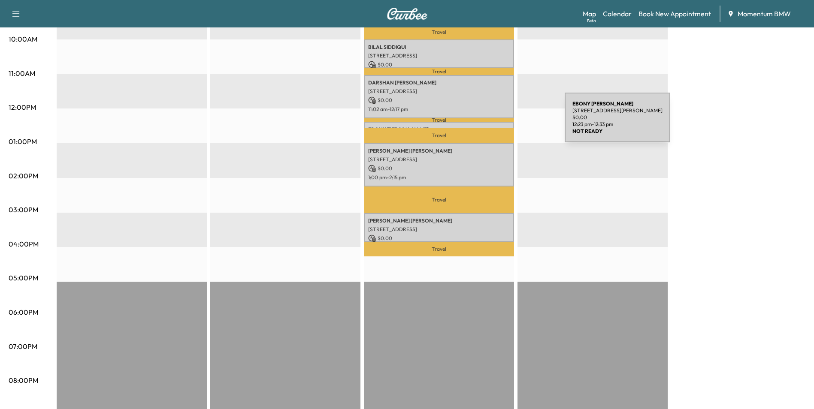
click at [500, 123] on div "[PERSON_NAME] [STREET_ADDRESS][PERSON_NAME] $ 0.00 12:23 pm - 12:33 pm" at bounding box center [439, 126] width 150 height 9
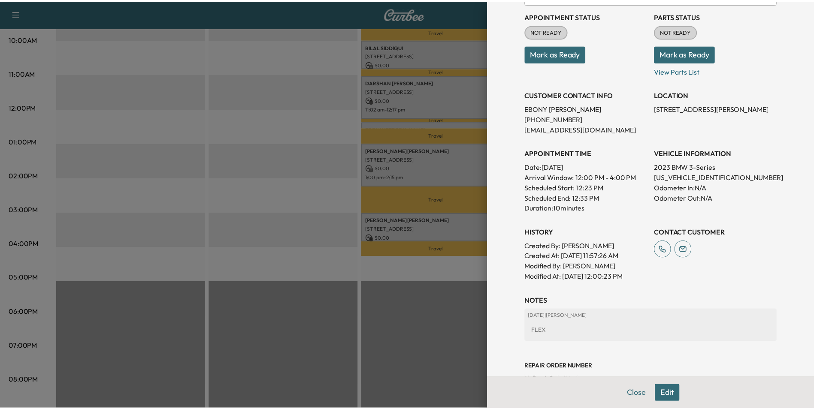
scroll to position [119, 0]
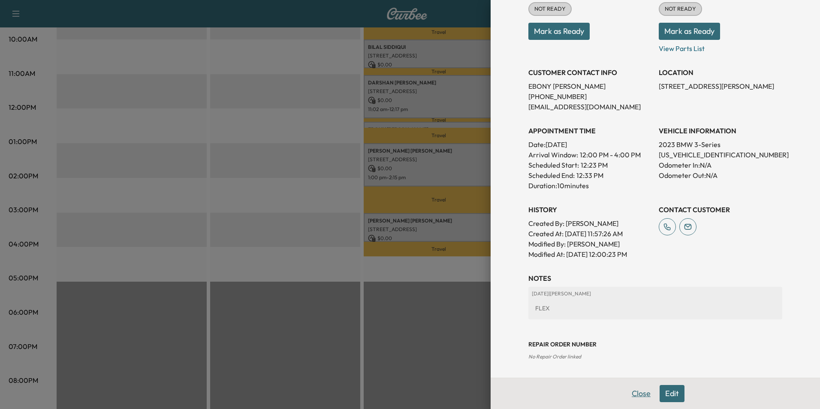
click at [637, 396] on button "Close" at bounding box center [641, 393] width 30 height 17
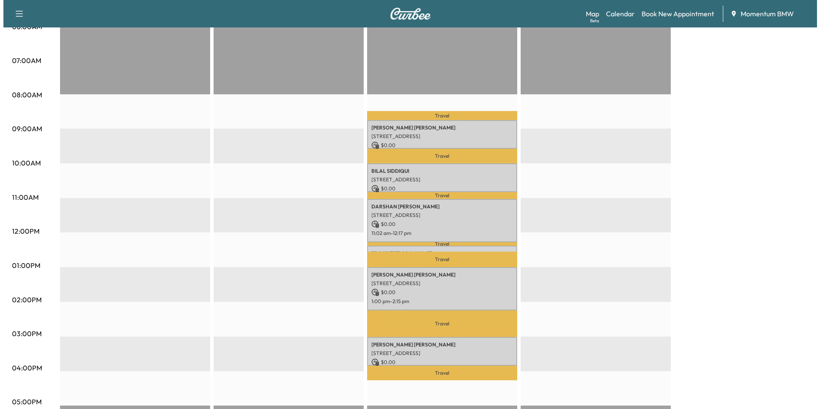
scroll to position [172, 0]
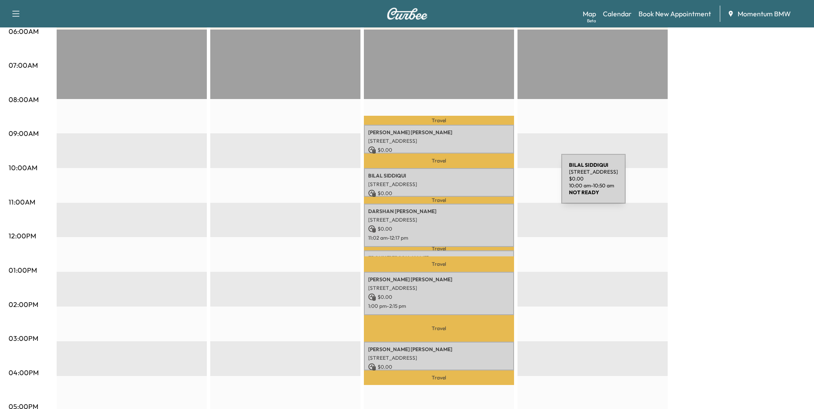
click at [497, 184] on p "[STREET_ADDRESS]" at bounding box center [439, 184] width 142 height 7
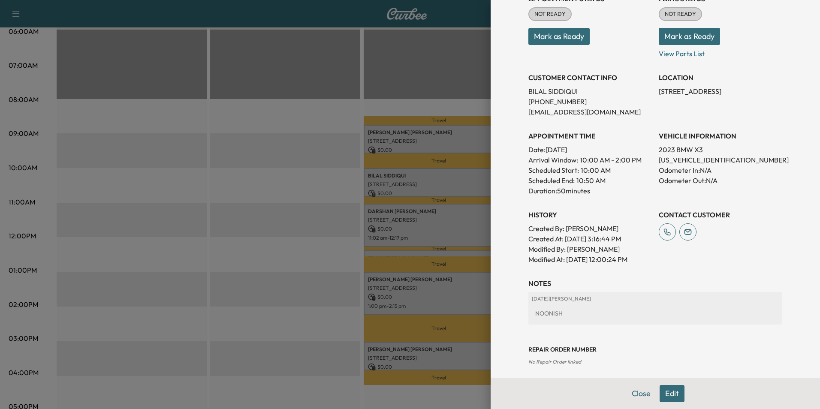
scroll to position [119, 0]
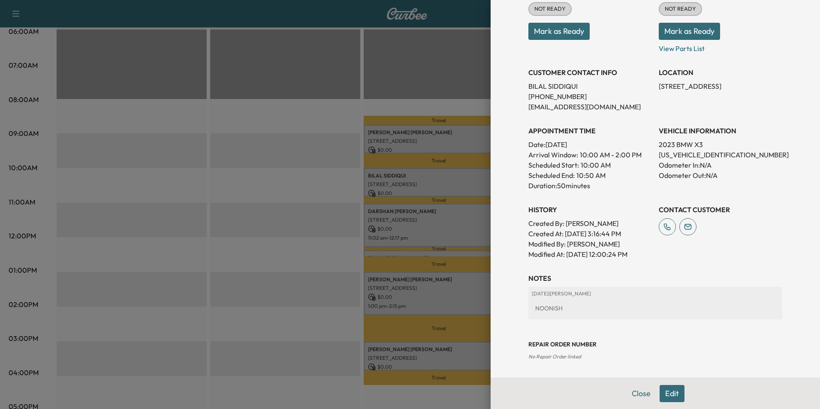
click at [632, 395] on button "Close" at bounding box center [641, 393] width 30 height 17
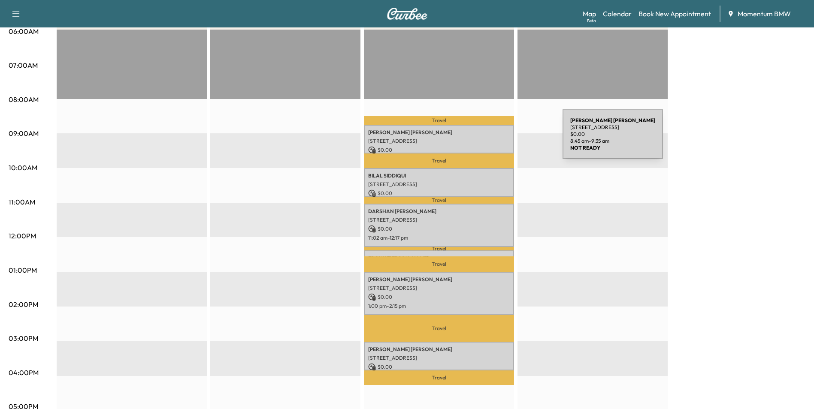
click at [498, 139] on p "[STREET_ADDRESS]" at bounding box center [439, 141] width 142 height 7
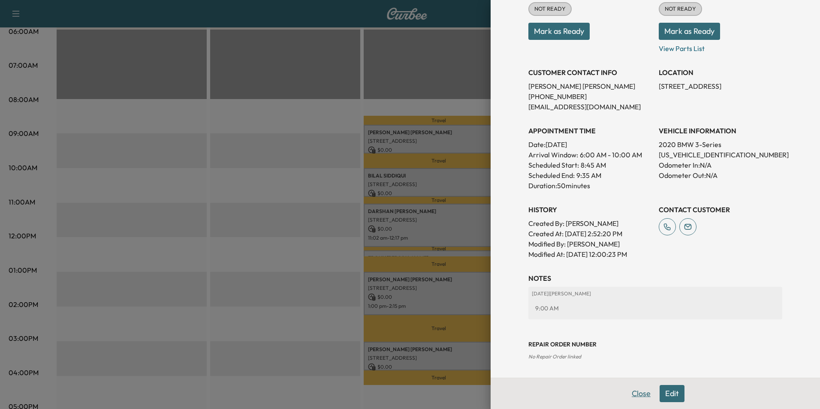
click at [631, 393] on button "Close" at bounding box center [641, 393] width 30 height 17
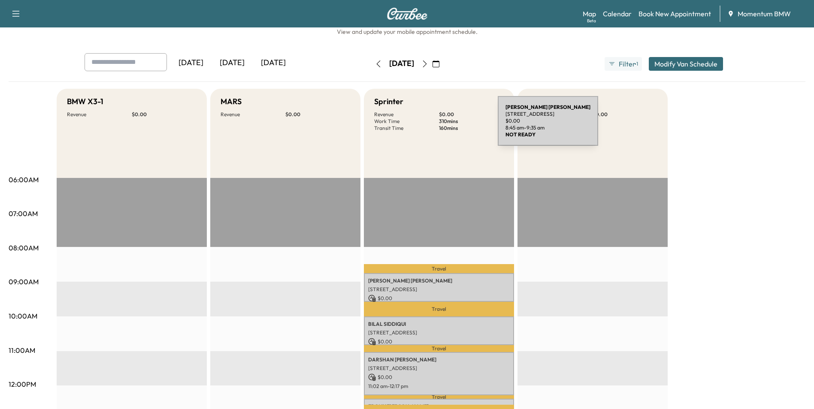
scroll to position [0, 0]
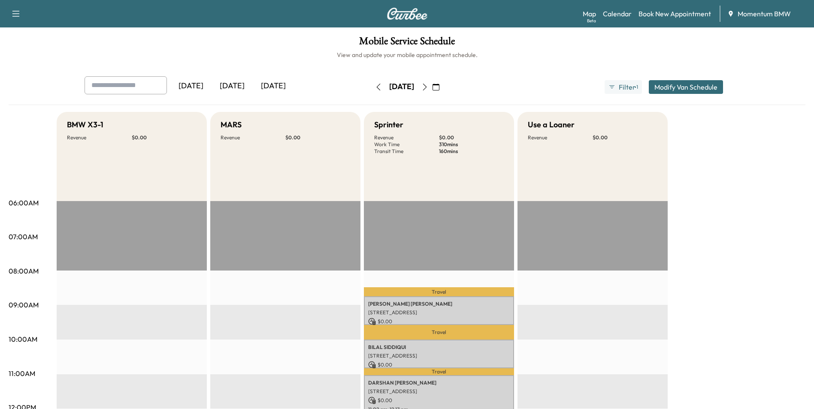
click at [375, 90] on icon "button" at bounding box center [378, 87] width 7 height 7
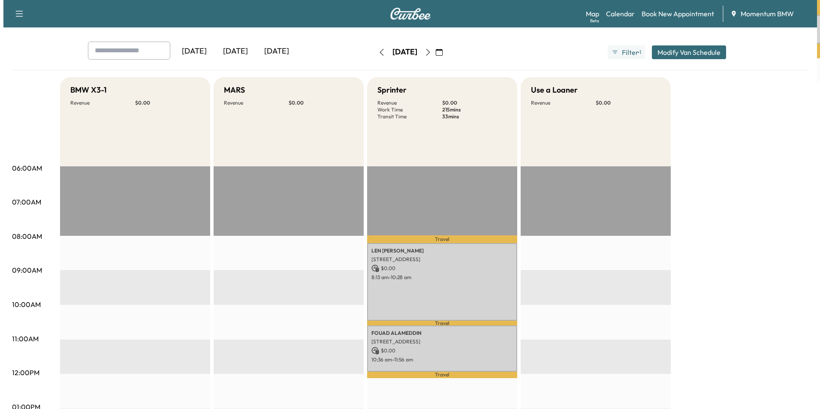
scroll to position [214, 0]
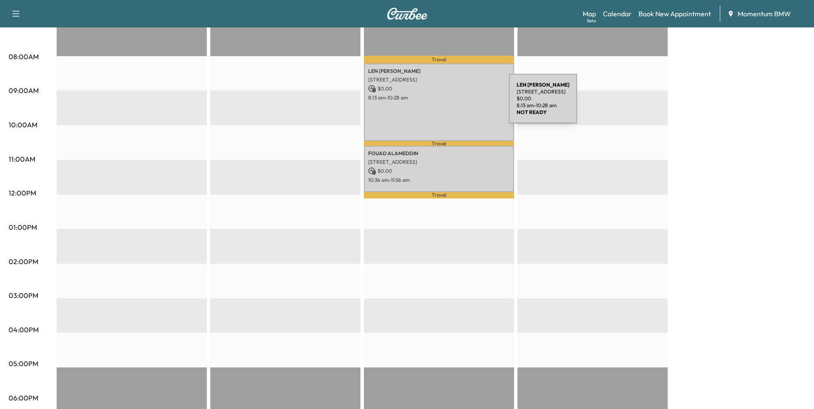
click at [444, 104] on div "[PERSON_NAME] [STREET_ADDRESS] $ 0.00 8:13 am - 10:28 am" at bounding box center [439, 102] width 150 height 78
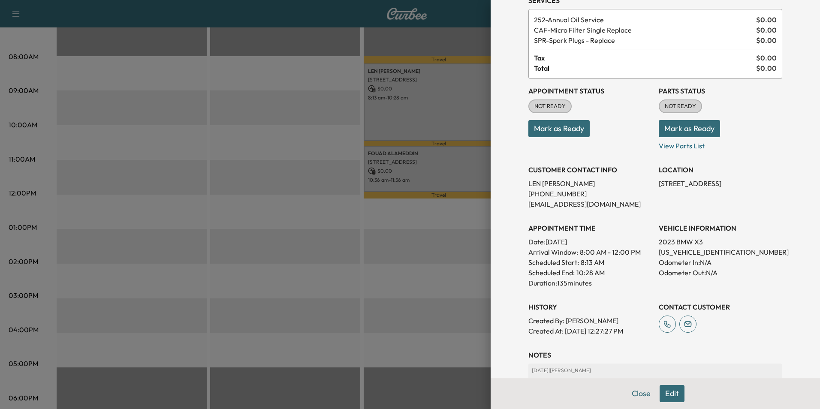
scroll to position [119, 0]
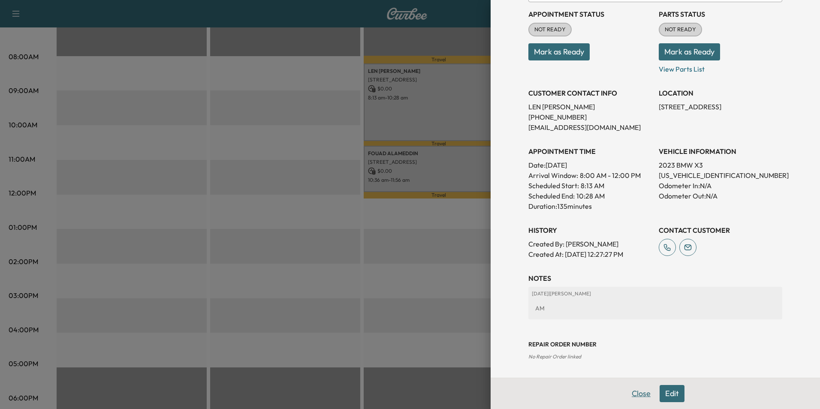
click at [637, 391] on button "Close" at bounding box center [641, 393] width 30 height 17
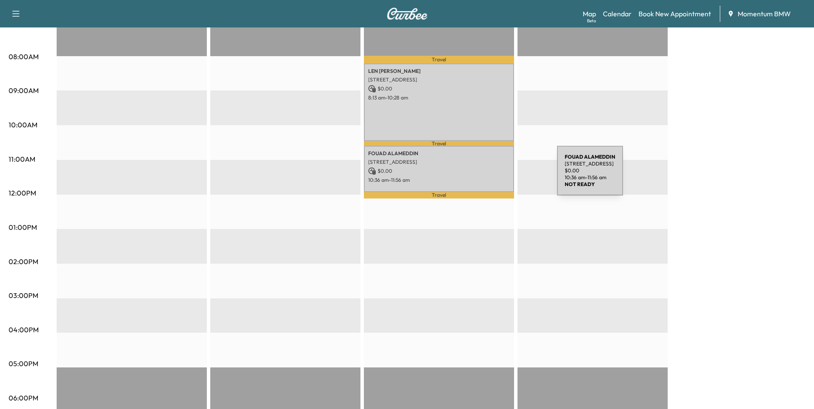
click at [492, 177] on p "10:36 am - 11:56 am" at bounding box center [439, 180] width 142 height 7
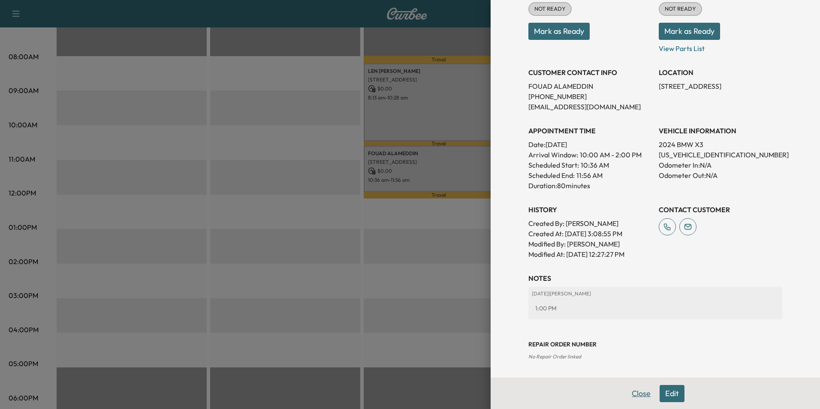
click at [638, 394] on button "Close" at bounding box center [641, 393] width 30 height 17
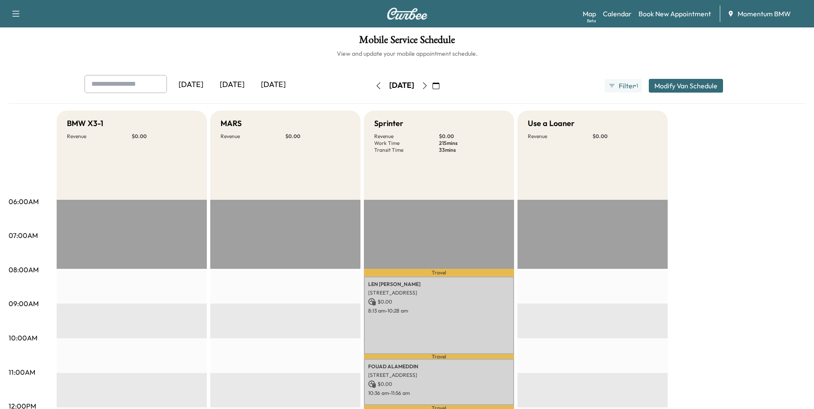
scroll to position [0, 0]
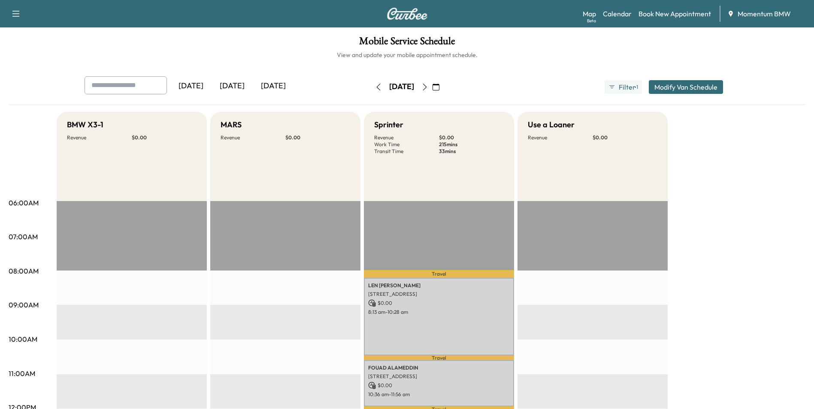
click at [432, 83] on button "button" at bounding box center [424, 87] width 15 height 14
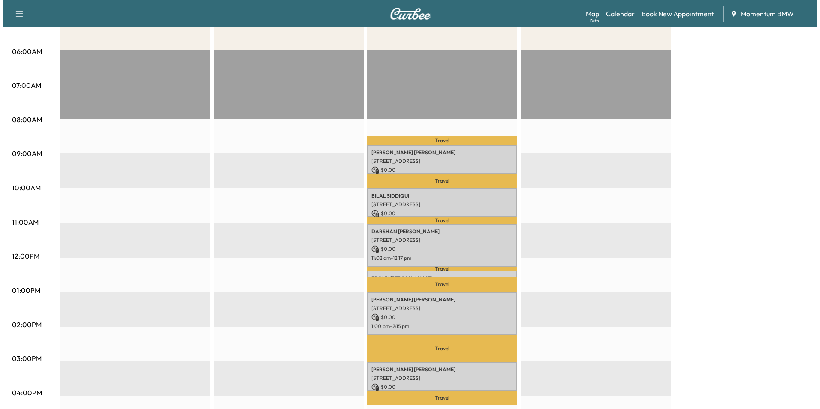
scroll to position [172, 0]
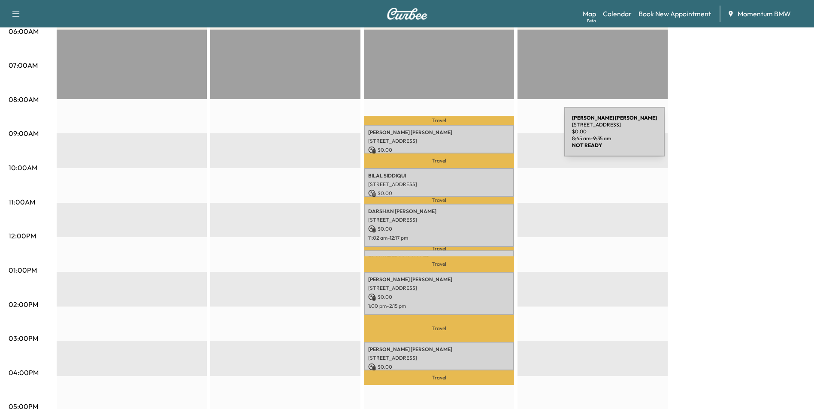
click at [498, 136] on div "[PERSON_NAME] [STREET_ADDRESS] $ 0.00 8:45 am - 9:35 am" at bounding box center [439, 139] width 150 height 29
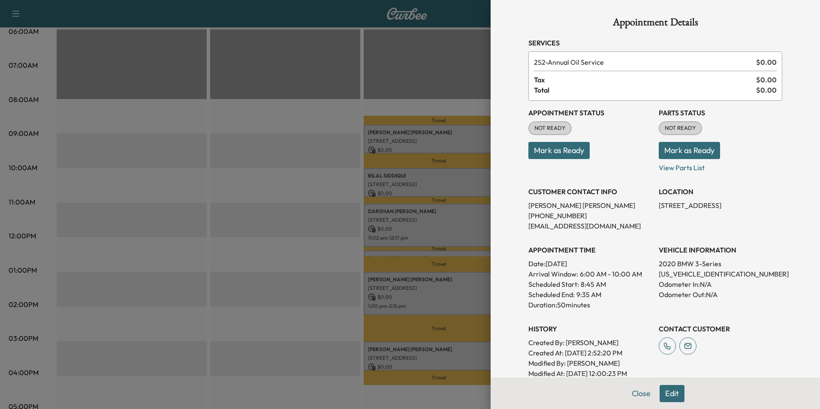
scroll to position [119, 0]
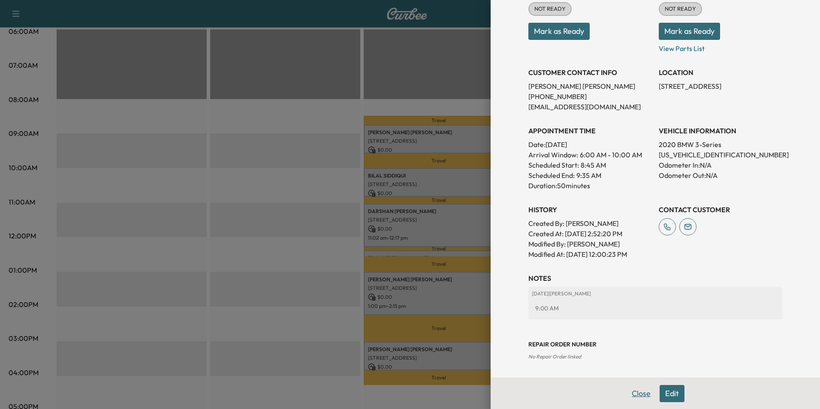
click at [628, 393] on button "Close" at bounding box center [641, 393] width 30 height 17
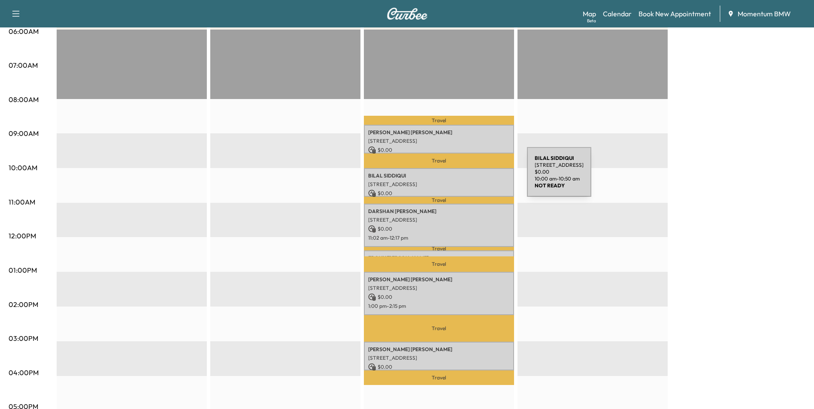
click at [462, 178] on div "[PERSON_NAME] [STREET_ADDRESS][PERSON_NAME] $ 0.00 10:00 am - 10:50 am" at bounding box center [439, 182] width 150 height 29
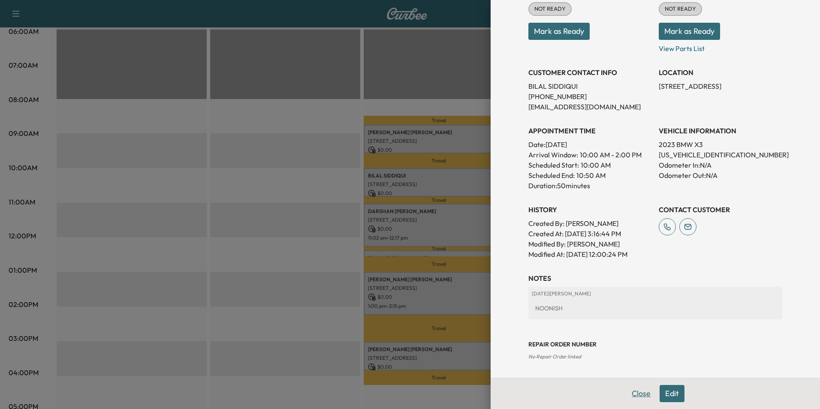
click at [633, 395] on button "Close" at bounding box center [641, 393] width 30 height 17
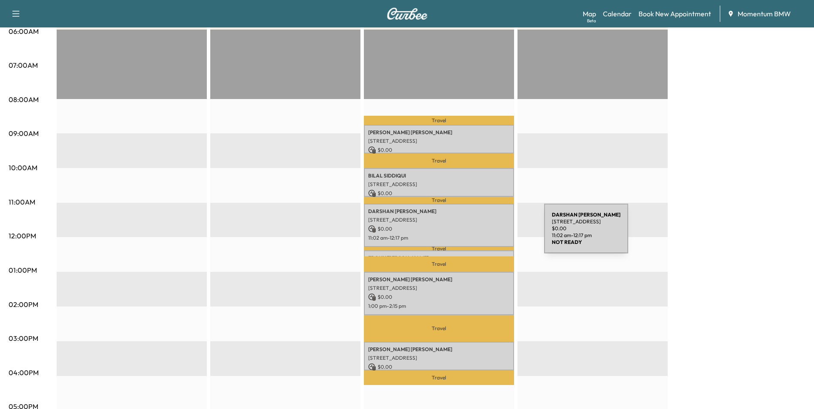
click at [480, 235] on p "11:02 am - 12:17 pm" at bounding box center [439, 238] width 142 height 7
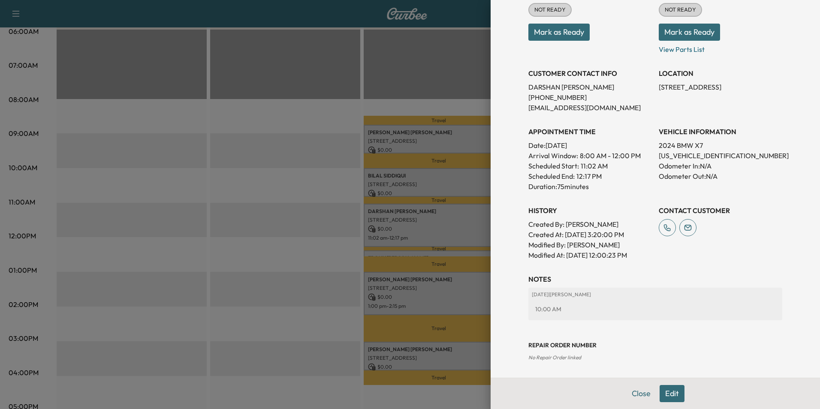
scroll to position [130, 0]
click at [635, 393] on button "Close" at bounding box center [641, 393] width 30 height 17
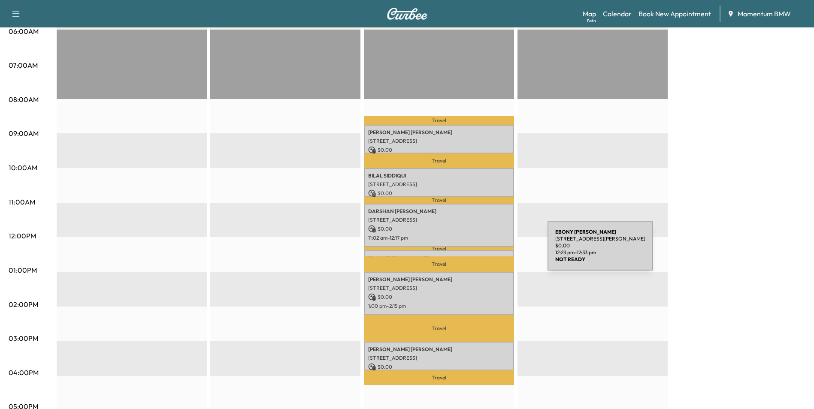
click at [483, 251] on div "[PERSON_NAME] [STREET_ADDRESS][PERSON_NAME] $ 0.00 12:23 pm - 12:33 pm" at bounding box center [439, 255] width 150 height 9
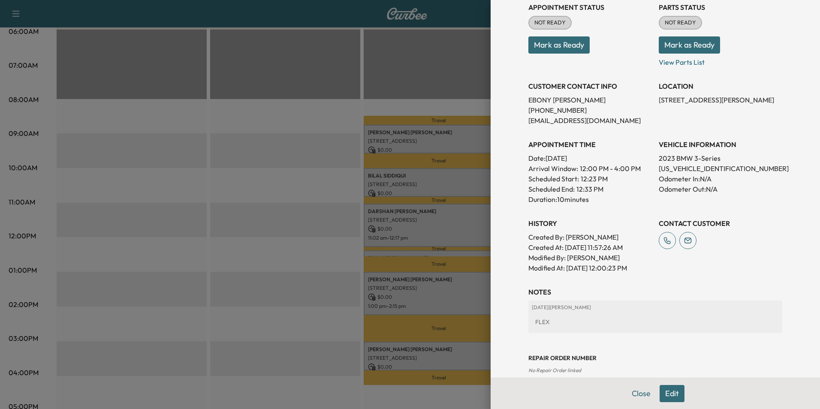
scroll to position [119, 0]
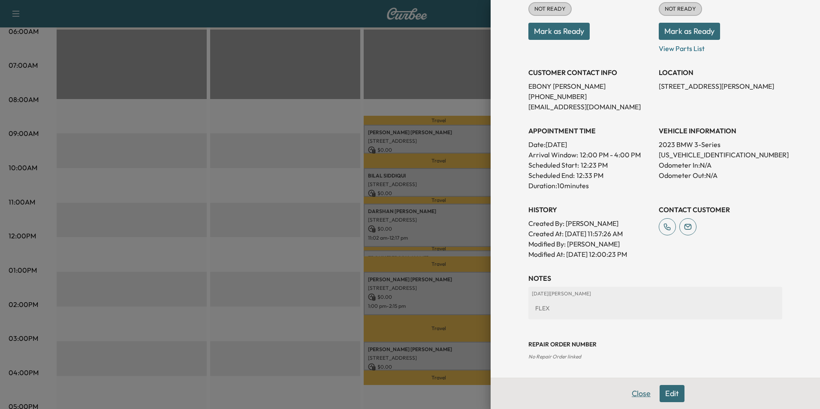
click at [635, 396] on button "Close" at bounding box center [641, 393] width 30 height 17
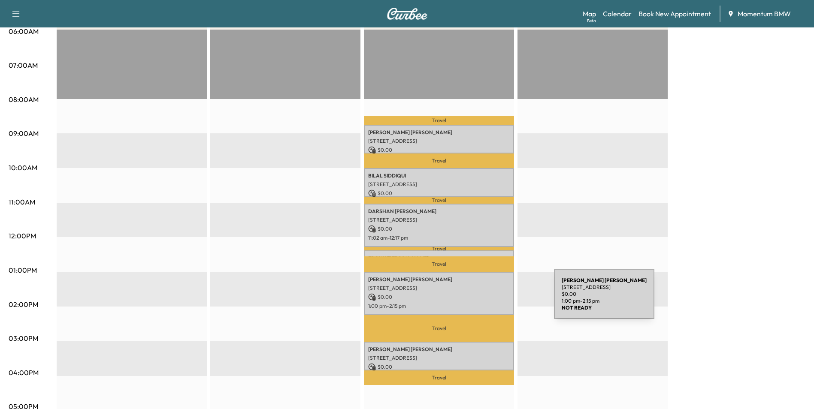
click at [489, 299] on div "[PERSON_NAME] [STREET_ADDRESS] $ 0.00 1:00 pm - 2:15 pm" at bounding box center [439, 293] width 150 height 43
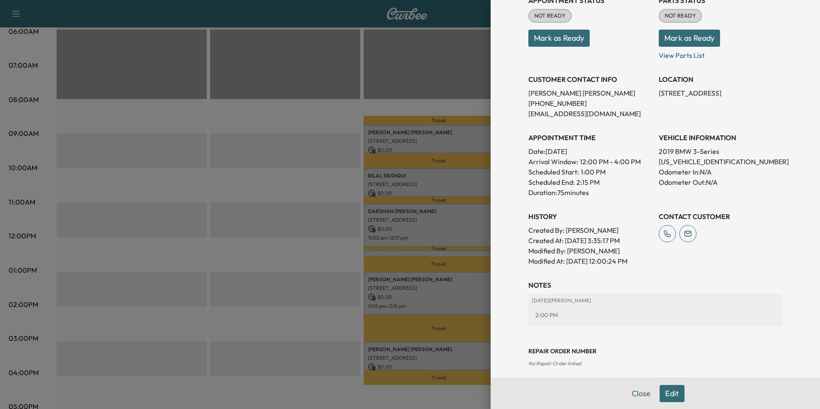
scroll to position [130, 0]
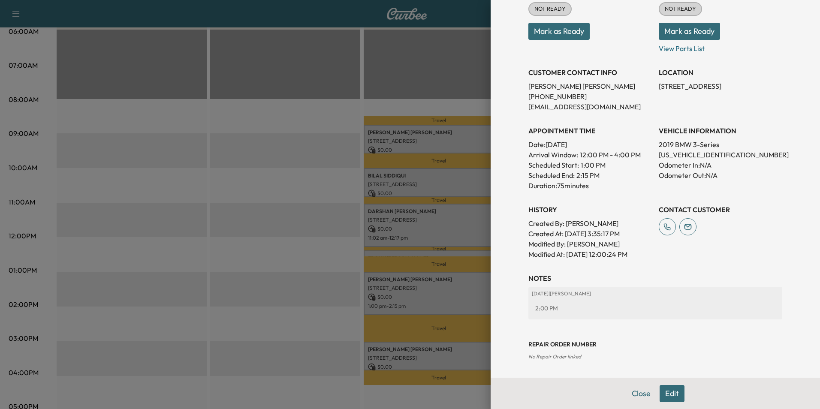
click at [635, 391] on button "Close" at bounding box center [641, 393] width 30 height 17
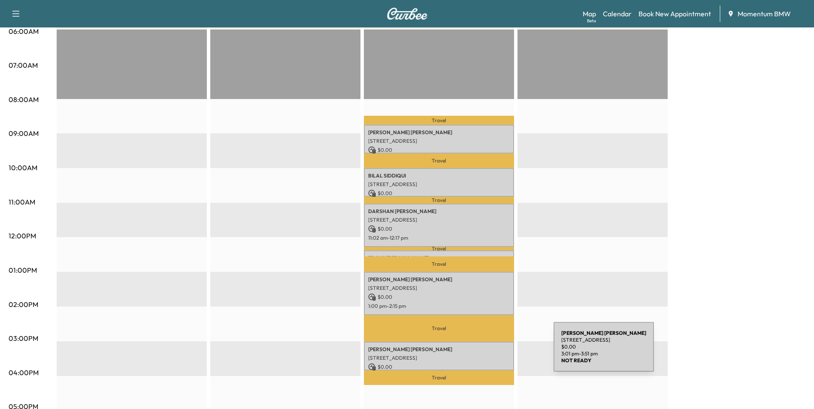
click at [489, 355] on p "[STREET_ADDRESS]" at bounding box center [439, 358] width 142 height 7
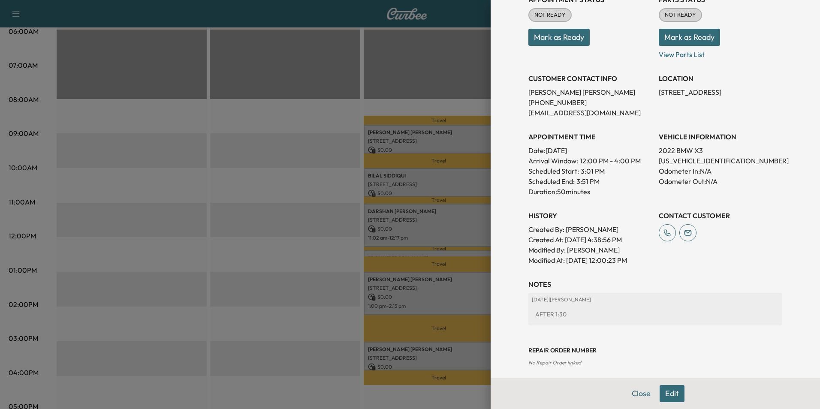
scroll to position [119, 0]
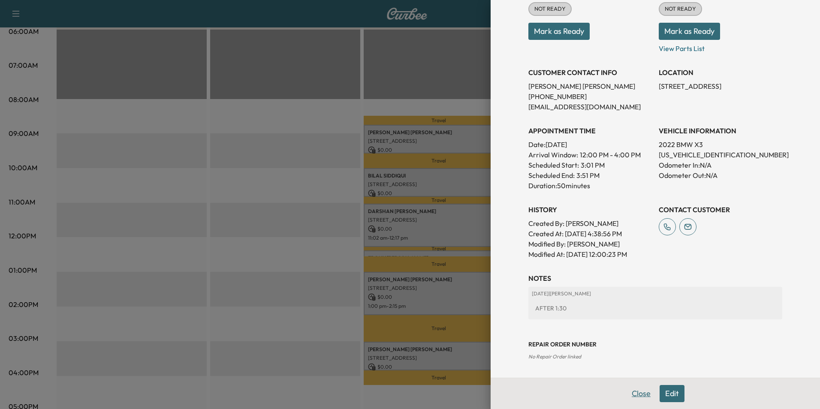
click at [635, 394] on button "Close" at bounding box center [641, 393] width 30 height 17
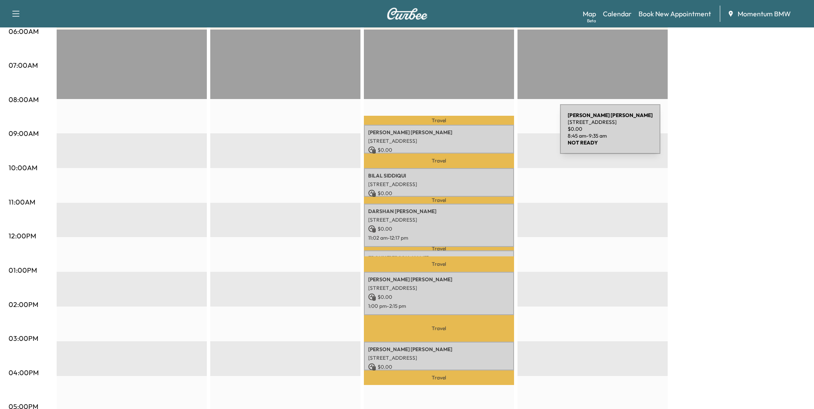
click at [495, 135] on p "[PERSON_NAME]" at bounding box center [439, 132] width 142 height 7
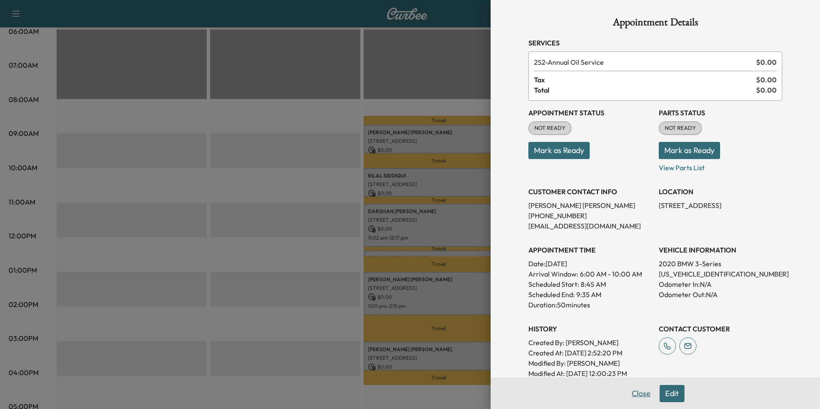
click at [633, 396] on button "Close" at bounding box center [641, 393] width 30 height 17
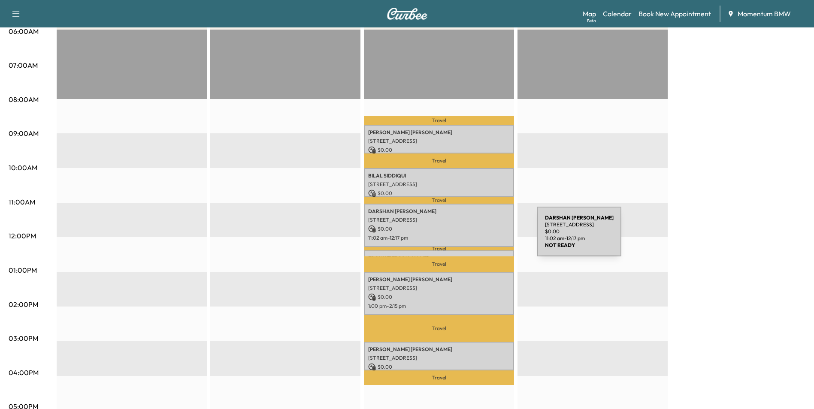
click at [488, 217] on p "[STREET_ADDRESS]" at bounding box center [439, 220] width 142 height 7
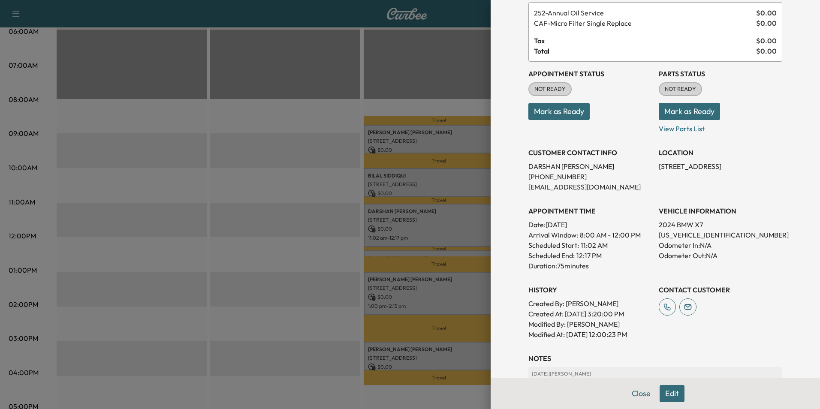
scroll to position [130, 0]
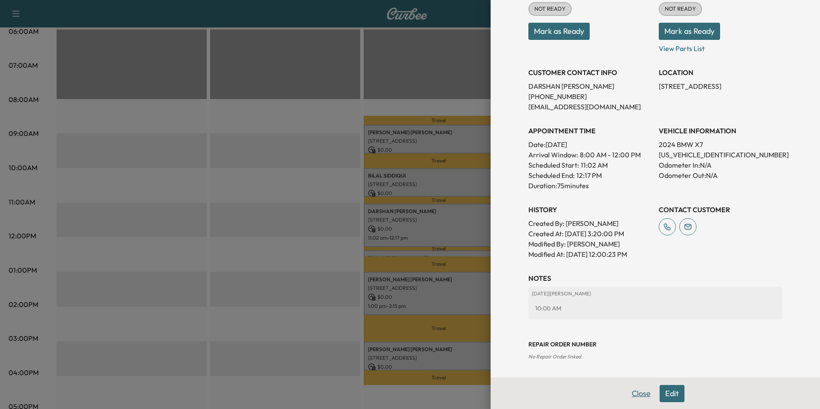
click at [636, 390] on button "Close" at bounding box center [641, 393] width 30 height 17
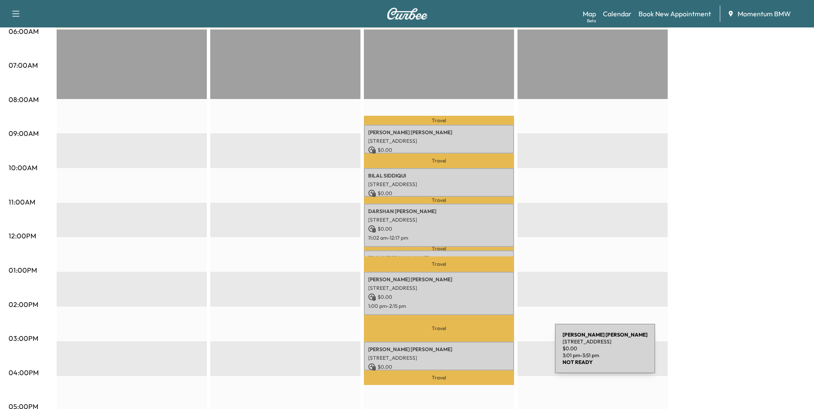
click at [490, 355] on p "[STREET_ADDRESS]" at bounding box center [439, 358] width 142 height 7
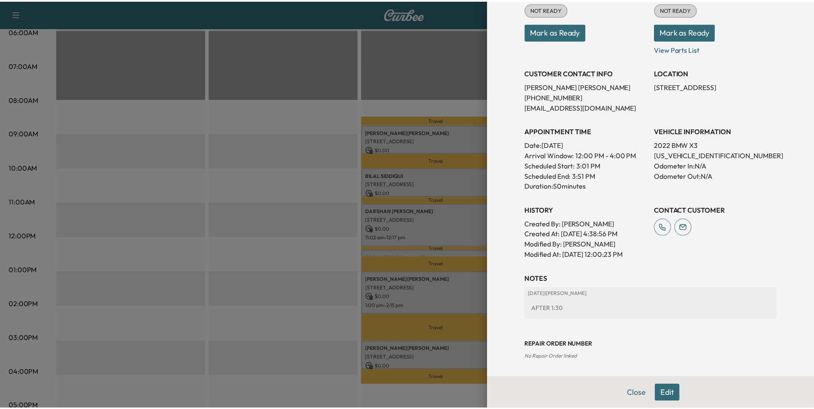
scroll to position [119, 0]
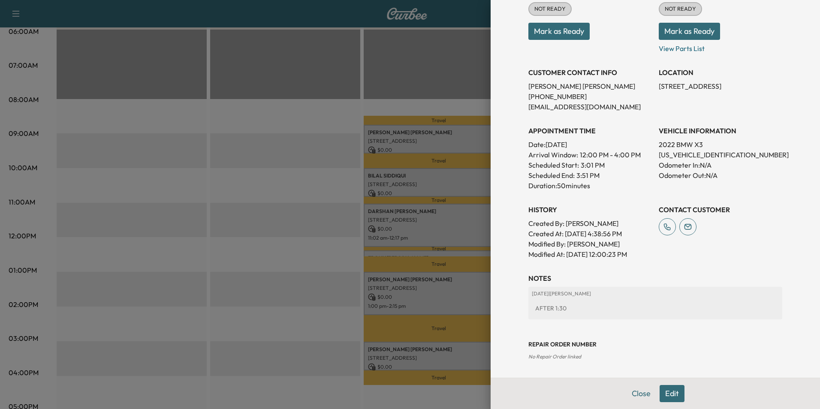
click at [633, 391] on button "Close" at bounding box center [641, 393] width 30 height 17
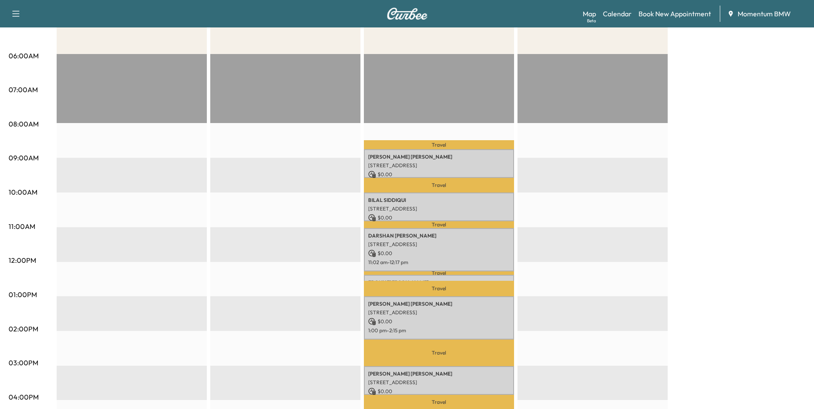
scroll to position [0, 0]
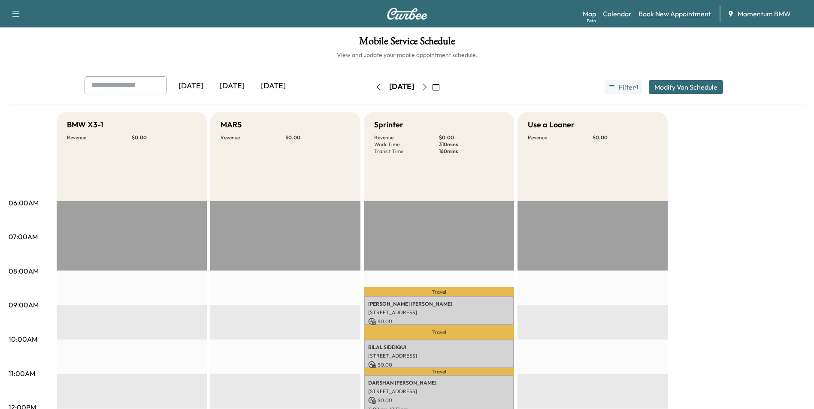
click at [674, 16] on link "Book New Appointment" at bounding box center [674, 14] width 72 height 10
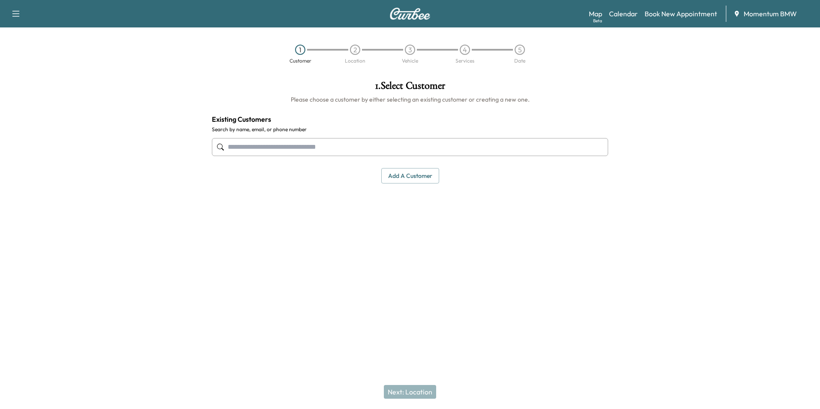
click at [287, 149] on input "text" at bounding box center [410, 147] width 396 height 18
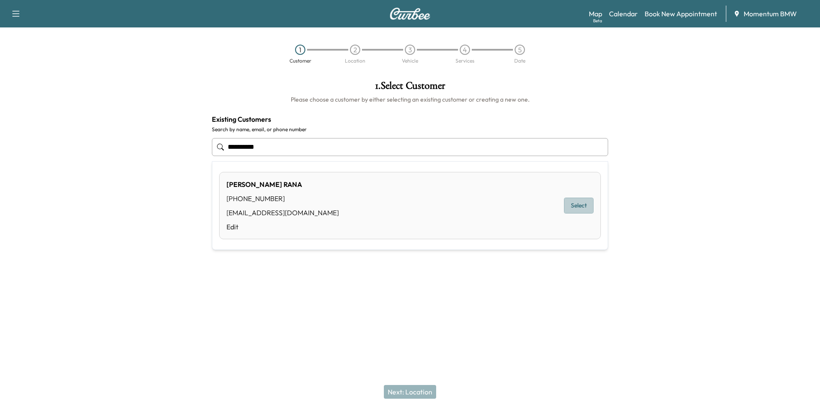
click at [582, 205] on button "Select" at bounding box center [579, 206] width 30 height 16
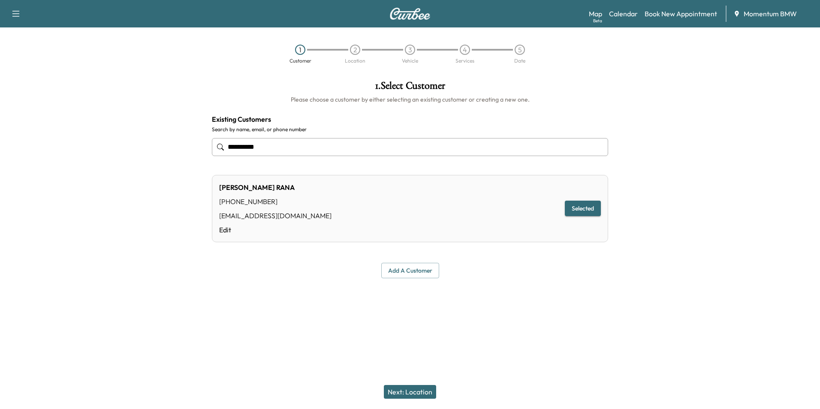
type input "**********"
click at [405, 394] on button "Next: Location" at bounding box center [410, 392] width 52 height 14
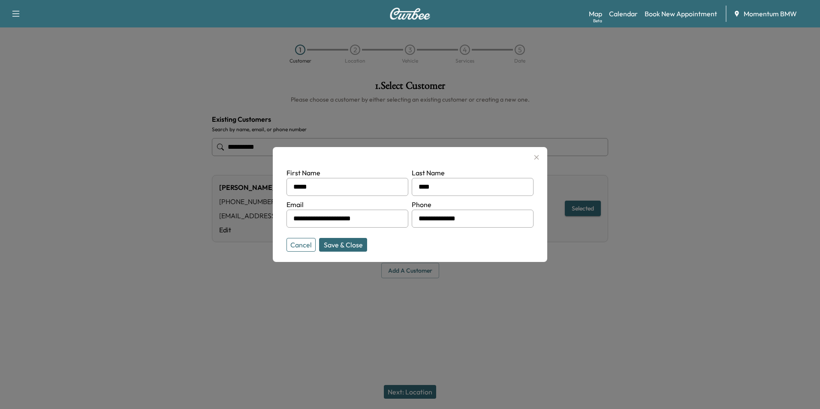
click at [338, 244] on button "Save & Close" at bounding box center [343, 245] width 48 height 14
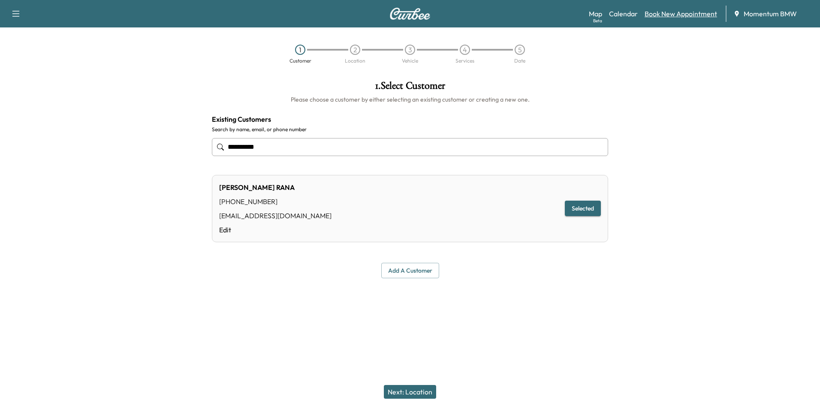
click at [681, 17] on link "Book New Appointment" at bounding box center [681, 14] width 72 height 10
click at [689, 12] on link "Book New Appointment" at bounding box center [681, 14] width 72 height 10
click at [408, 272] on button "Add a customer" at bounding box center [410, 271] width 58 height 16
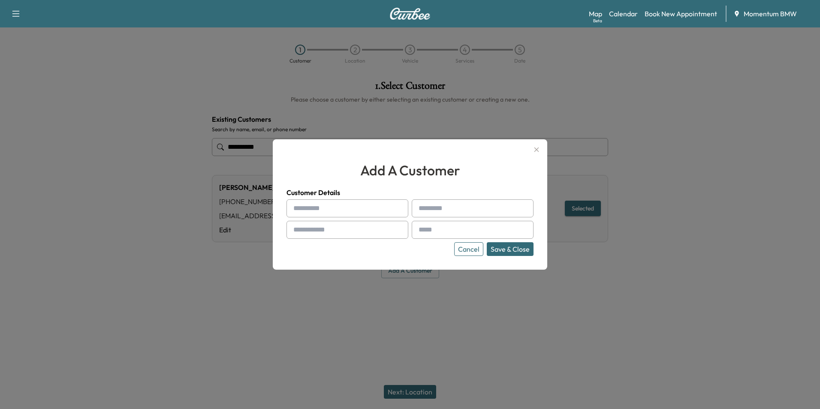
click at [325, 210] on input "text" at bounding box center [348, 208] width 122 height 18
type input "*"
type input "*****"
type input "****"
type input "**********"
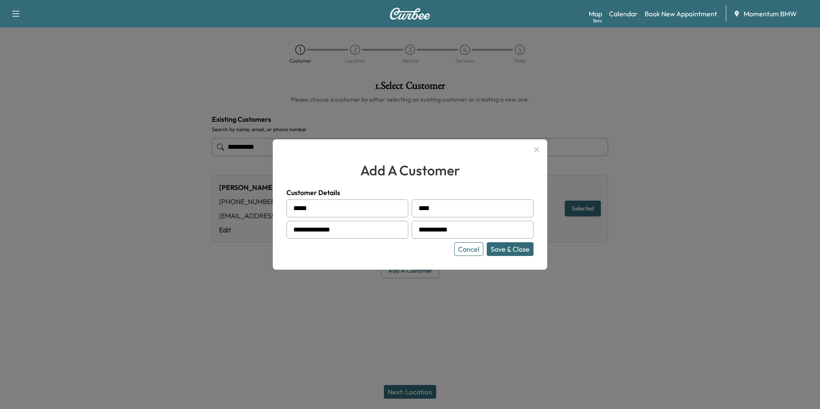
type input "**********"
click at [516, 253] on button "Save & Close" at bounding box center [510, 249] width 47 height 14
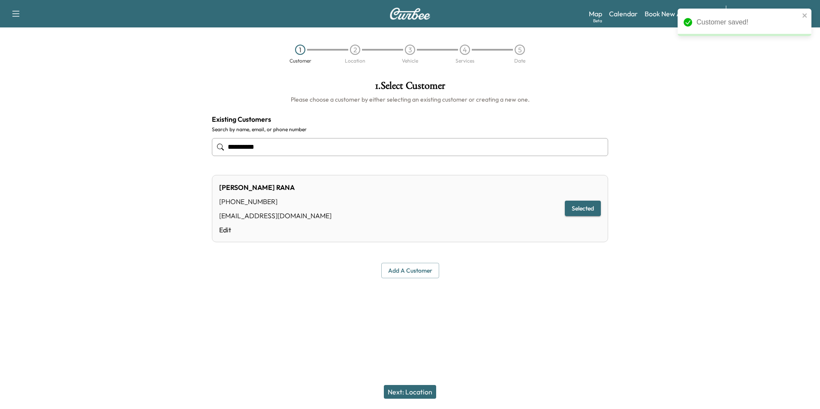
click at [418, 393] on button "Next: Location" at bounding box center [410, 392] width 52 height 14
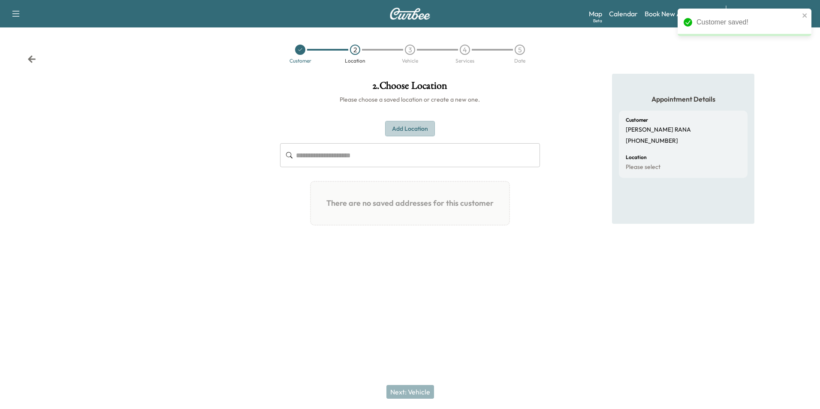
click at [412, 128] on button "Add Location" at bounding box center [410, 129] width 50 height 16
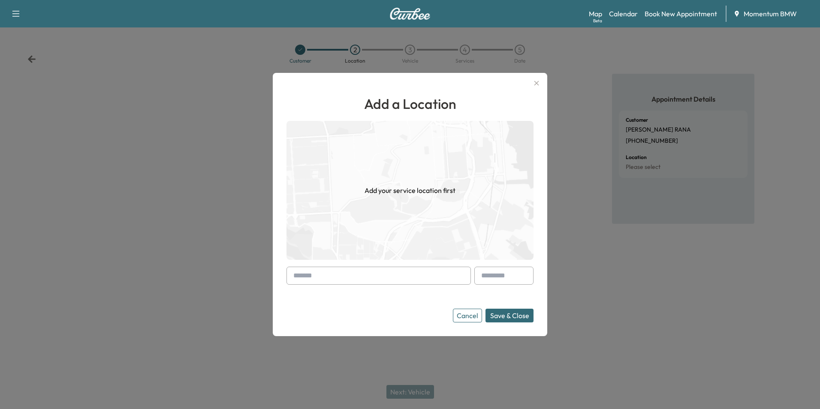
click at [346, 281] on input "text" at bounding box center [379, 276] width 184 height 18
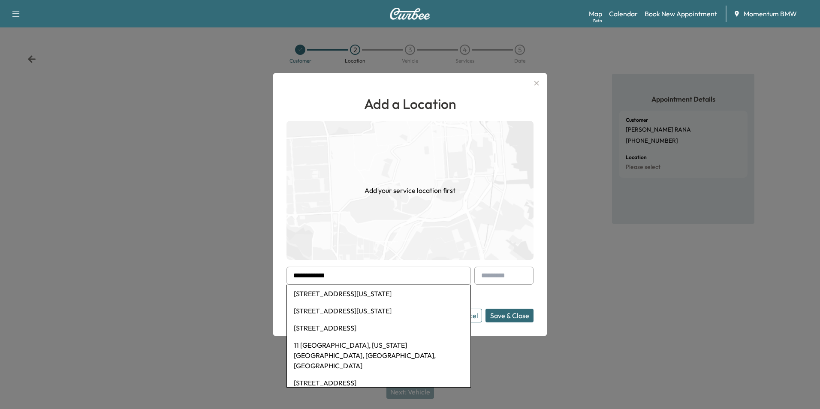
click at [377, 348] on li "11 [GEOGRAPHIC_DATA], [US_STATE][GEOGRAPHIC_DATA], [GEOGRAPHIC_DATA], [GEOGRAPH…" at bounding box center [379, 356] width 184 height 38
type input "**********"
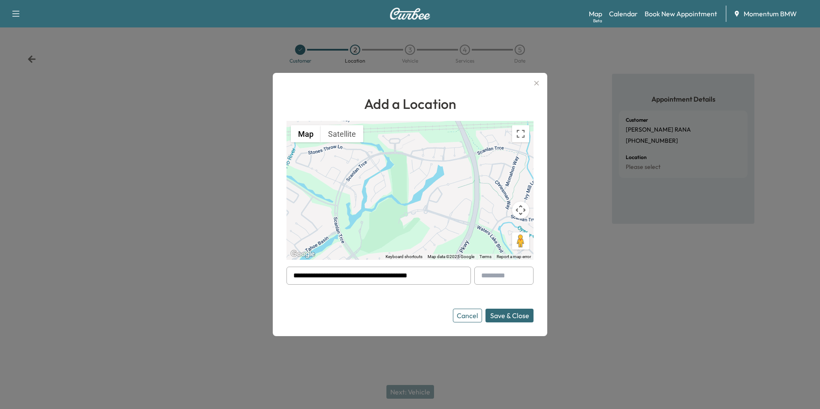
click at [523, 318] on button "Save & Close" at bounding box center [510, 316] width 48 height 14
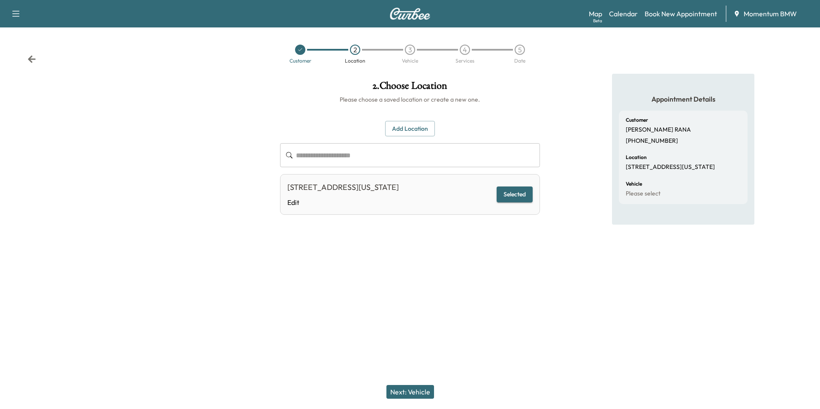
click at [422, 389] on button "Next: Vehicle" at bounding box center [411, 392] width 48 height 14
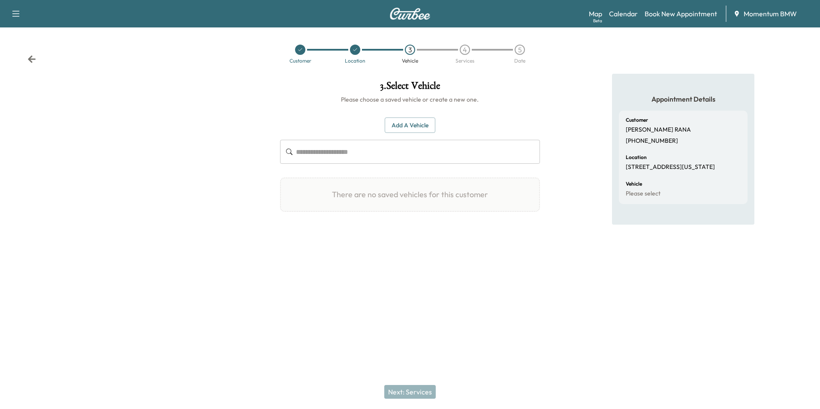
click at [417, 126] on button "Add a Vehicle" at bounding box center [410, 126] width 51 height 16
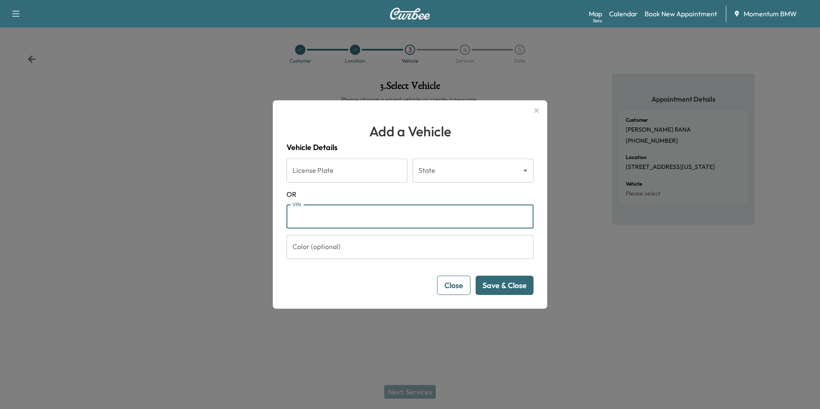
paste input "**********"
type input "**********"
click at [517, 290] on button "Save & Close" at bounding box center [505, 285] width 58 height 19
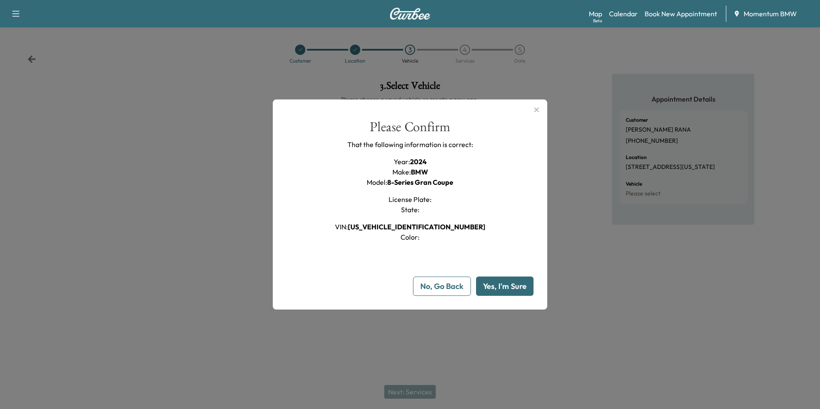
click at [506, 284] on button "Yes, I'm Sure" at bounding box center [504, 286] width 57 height 19
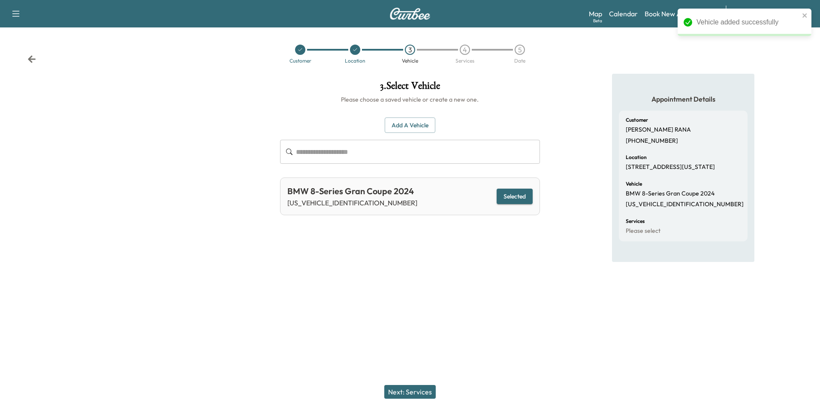
click at [418, 390] on button "Next: Services" at bounding box center [409, 392] width 51 height 14
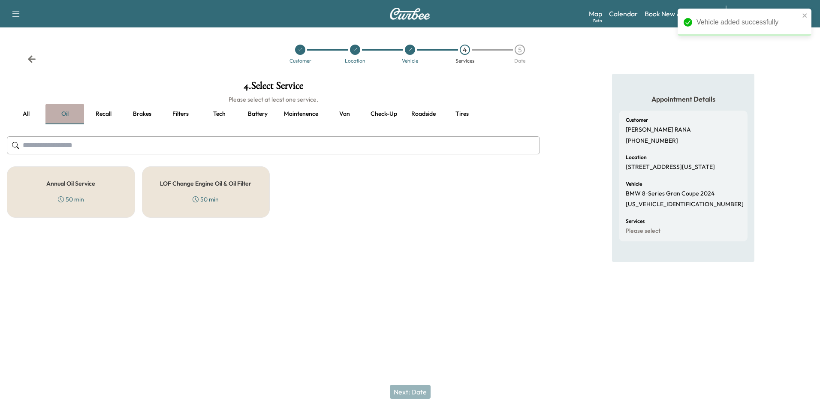
click at [66, 116] on button "Oil" at bounding box center [64, 114] width 39 height 21
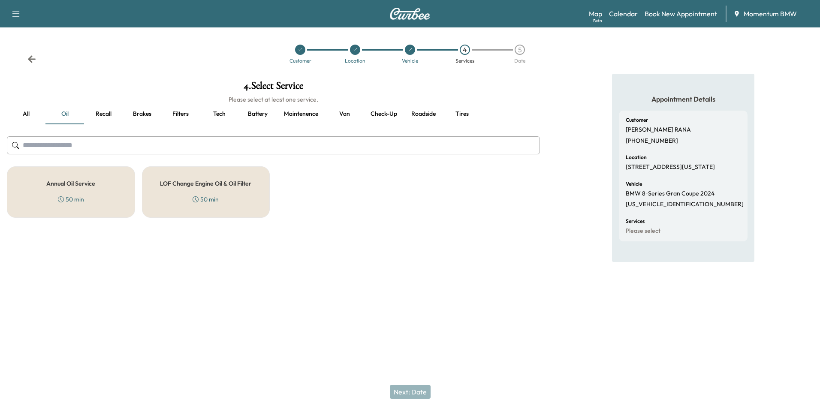
click at [424, 114] on button "Roadside" at bounding box center [423, 114] width 39 height 21
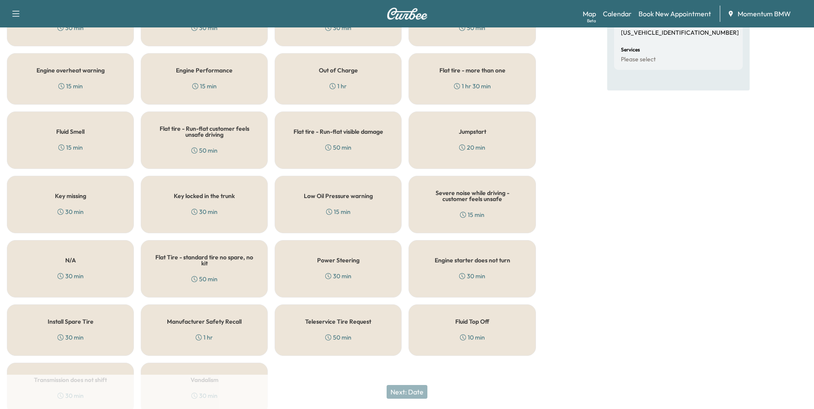
scroll to position [211, 0]
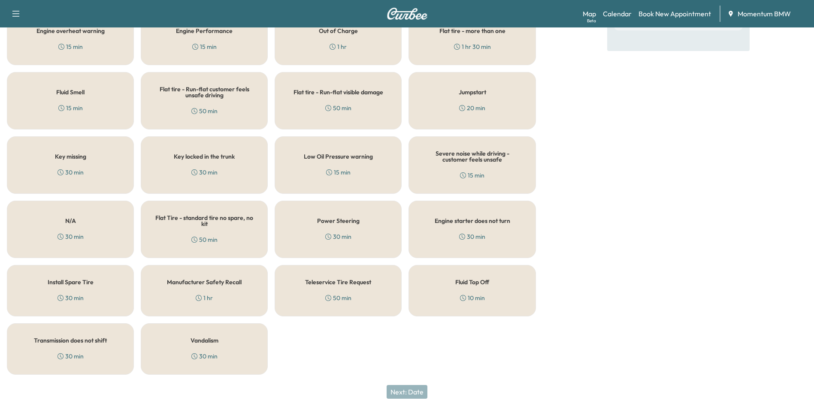
click at [81, 222] on div "N/A 30 min" at bounding box center [70, 229] width 127 height 57
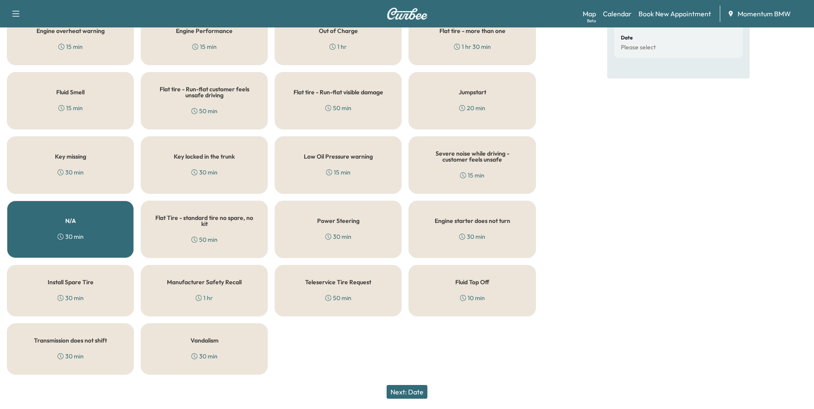
click at [417, 390] on button "Next: Date" at bounding box center [407, 392] width 41 height 14
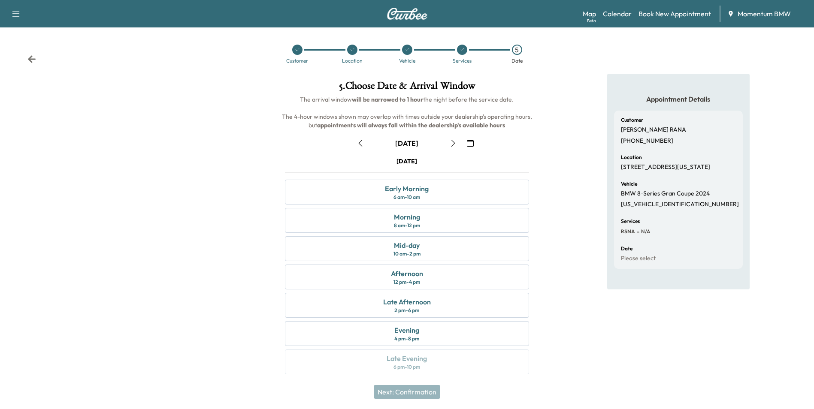
click at [453, 142] on icon "button" at bounding box center [453, 143] width 7 height 7
click at [405, 278] on div "Afternoon" at bounding box center [407, 274] width 32 height 10
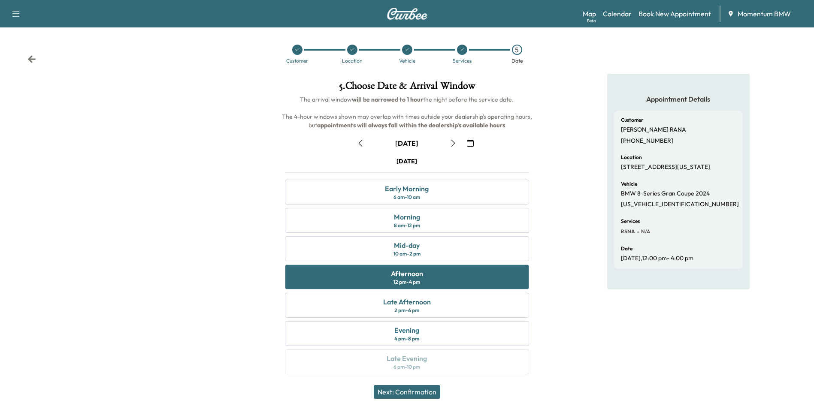
click at [413, 393] on button "Next: Confirmation" at bounding box center [407, 392] width 66 height 14
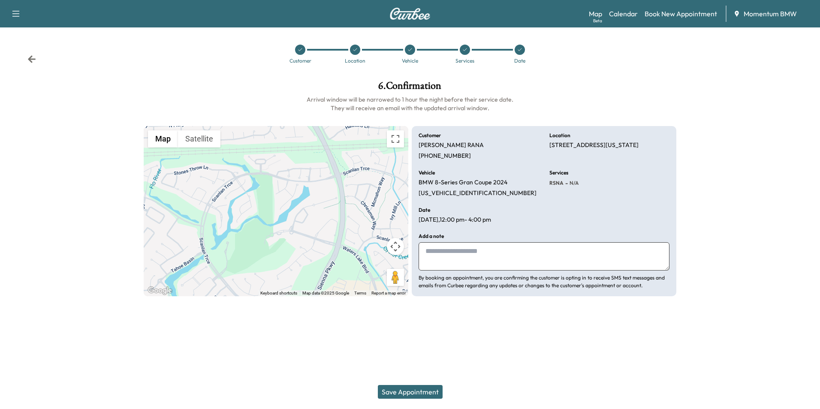
click at [457, 254] on textarea at bounding box center [544, 256] width 251 height 28
type textarea "****"
click at [435, 393] on button "Save Appointment" at bounding box center [410, 392] width 65 height 14
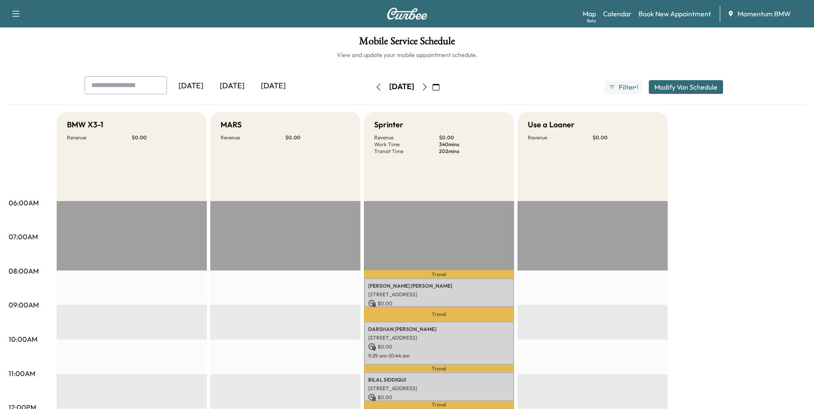
click at [375, 88] on icon "button" at bounding box center [378, 87] width 7 height 7
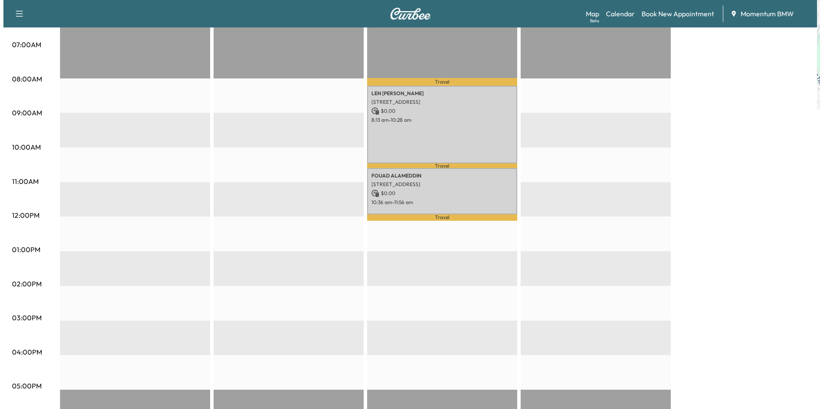
scroll to position [172, 0]
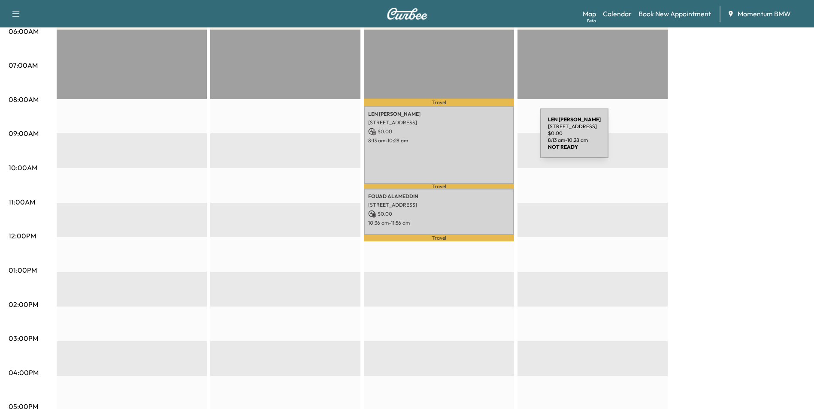
click at [475, 139] on p "8:13 am - 10:28 am" at bounding box center [439, 140] width 142 height 7
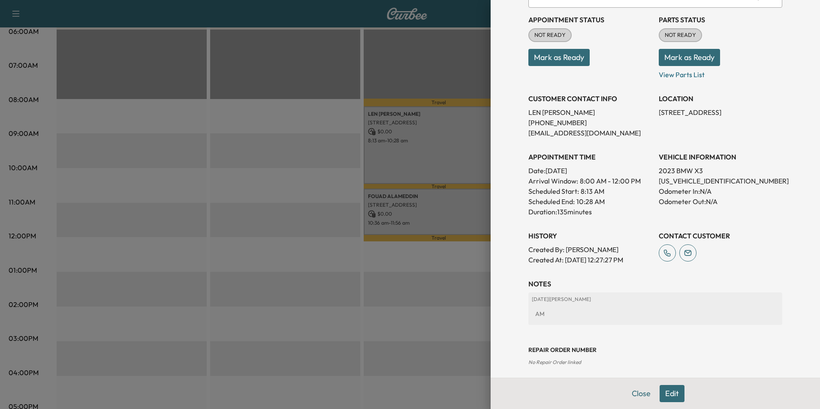
scroll to position [119, 0]
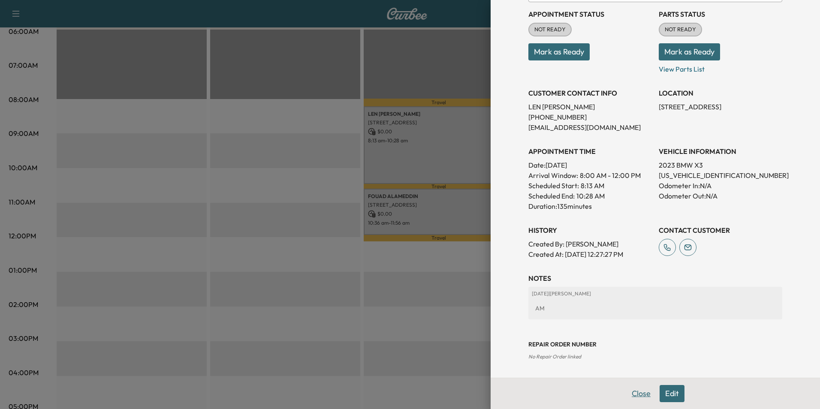
click at [628, 393] on button "Close" at bounding box center [641, 393] width 30 height 17
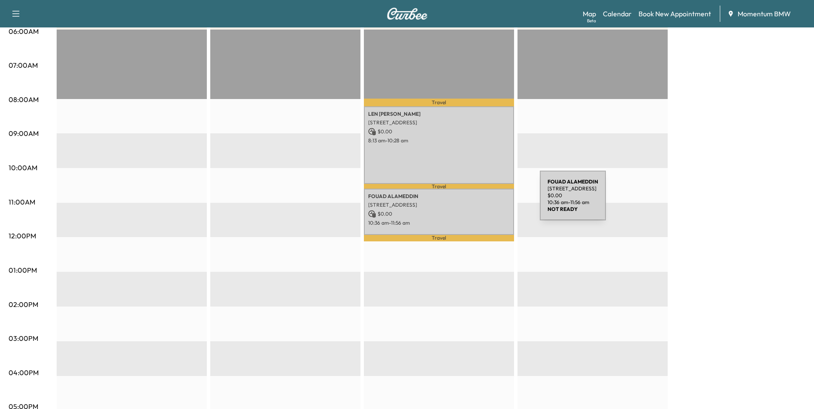
click at [475, 202] on p "[STREET_ADDRESS]" at bounding box center [439, 205] width 142 height 7
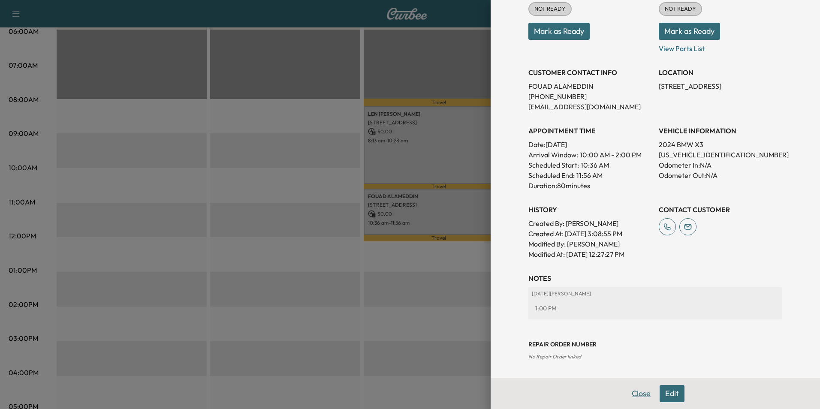
click at [632, 399] on button "Close" at bounding box center [641, 393] width 30 height 17
